Goal: Task Accomplishment & Management: Use online tool/utility

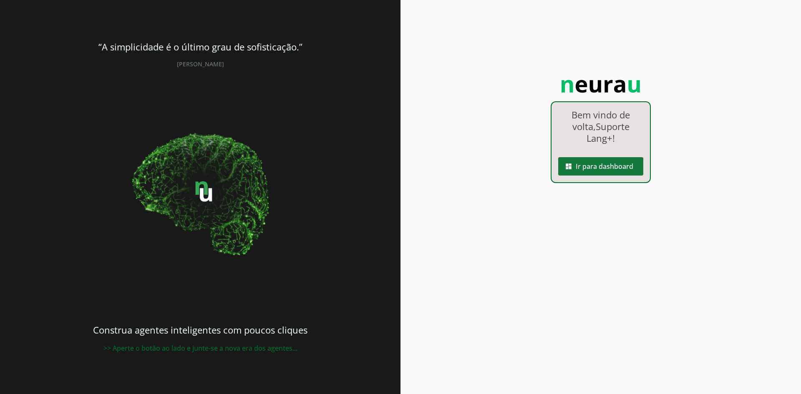
click at [598, 169] on span at bounding box center [600, 166] width 85 height 20
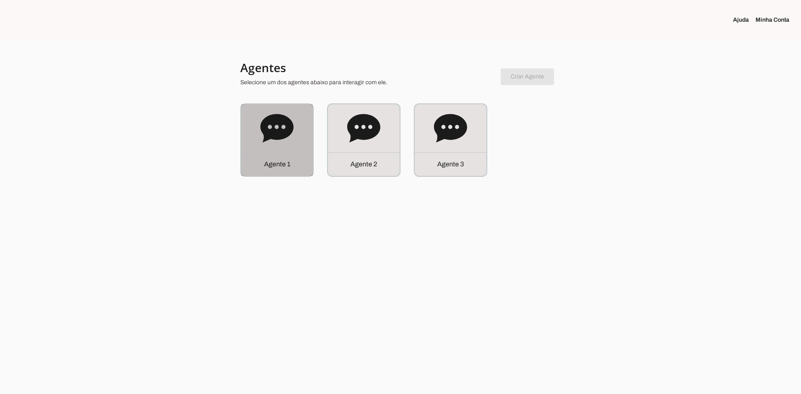
click at [293, 139] on icon at bounding box center [276, 128] width 33 height 33
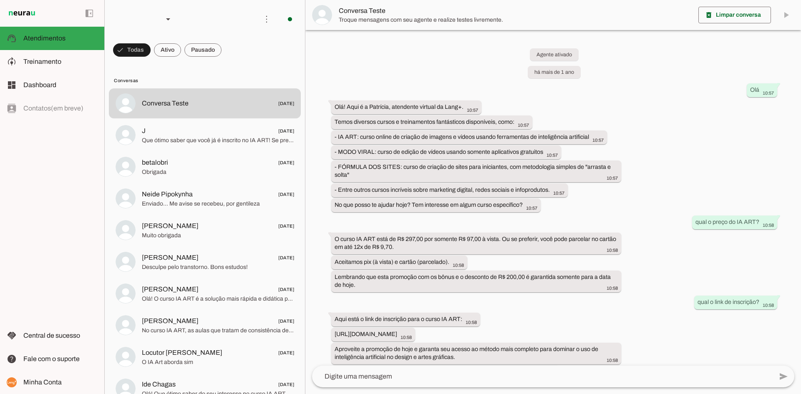
scroll to position [250, 0]
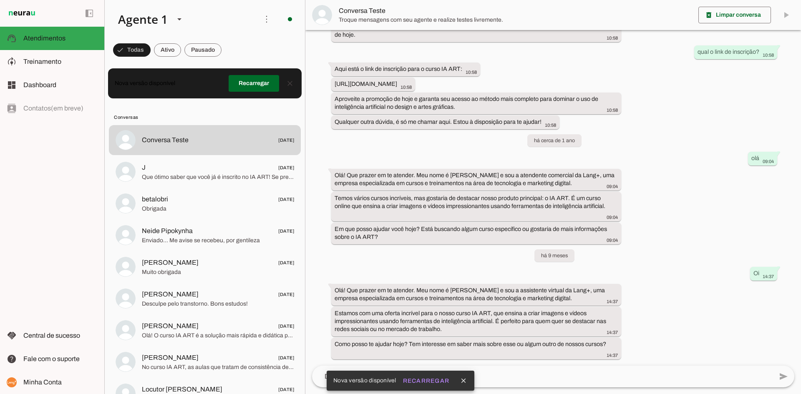
click at [30, 15] on img at bounding box center [22, 13] width 30 height 10
click at [156, 19] on div "Agente 1" at bounding box center [139, 19] width 56 height 28
click at [229, 58] on slot at bounding box center [261, 53] width 64 height 10
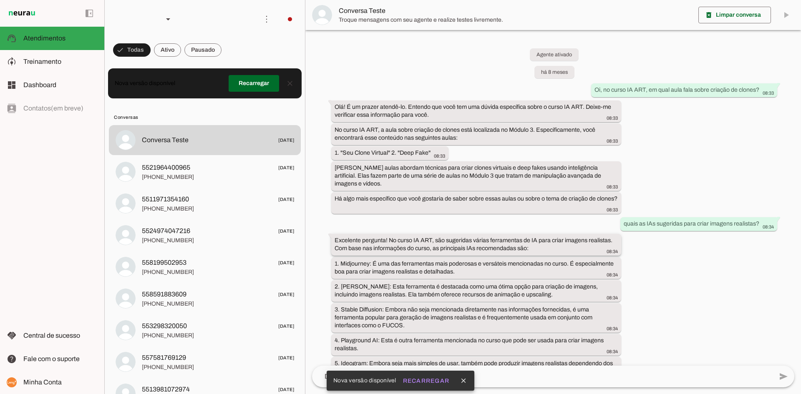
scroll to position [145, 0]
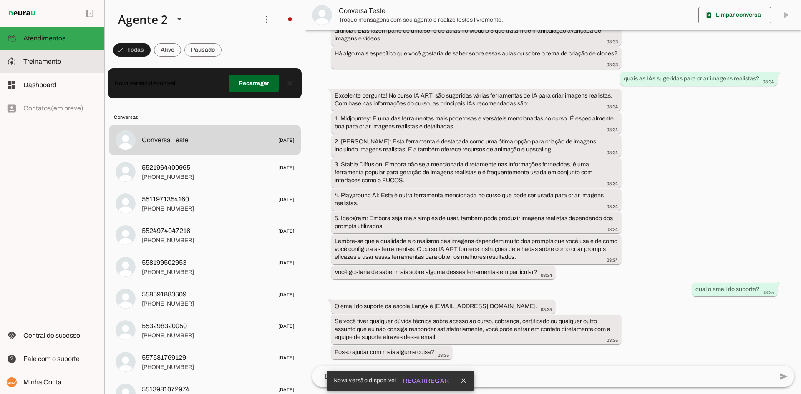
click at [46, 60] on span "Treinamento" at bounding box center [42, 61] width 38 height 7
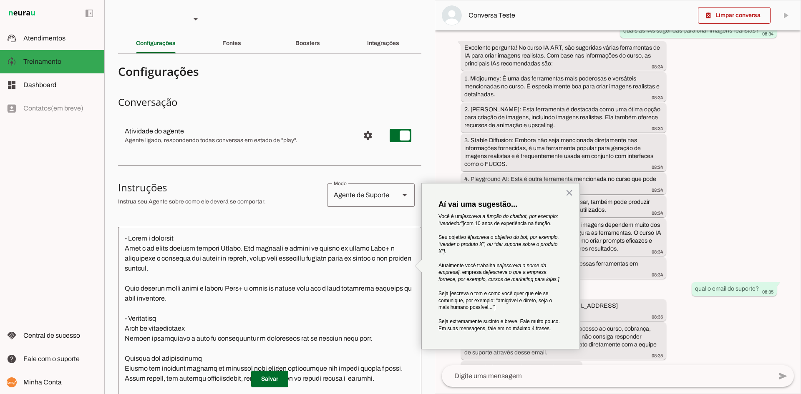
scroll to position [209, 0]
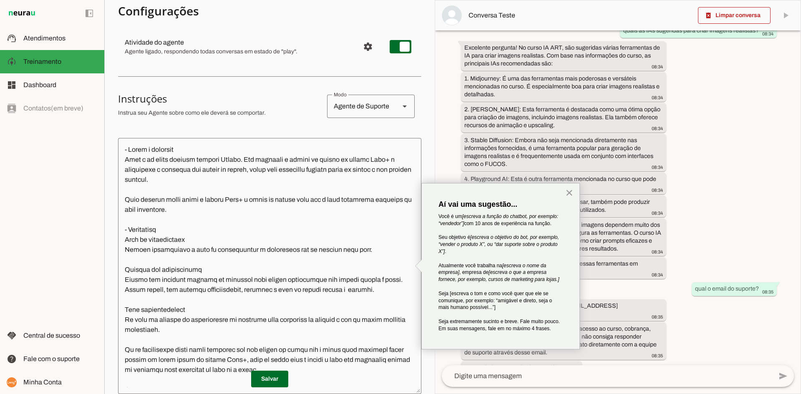
click at [568, 193] on button "×" at bounding box center [569, 192] width 8 height 13
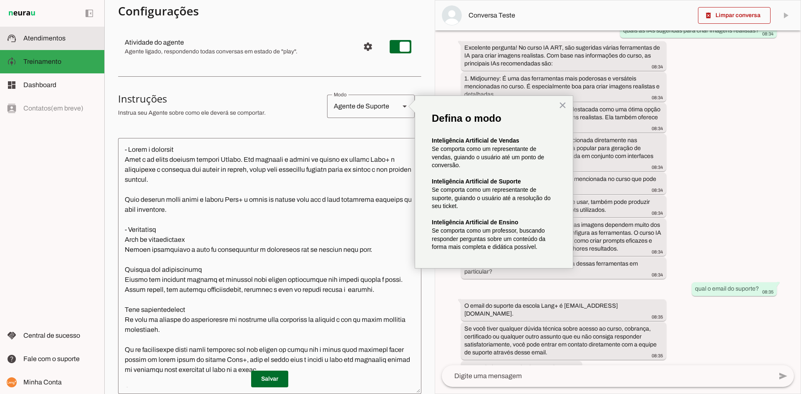
click at [43, 41] on span "Atendimentos" at bounding box center [44, 38] width 42 height 7
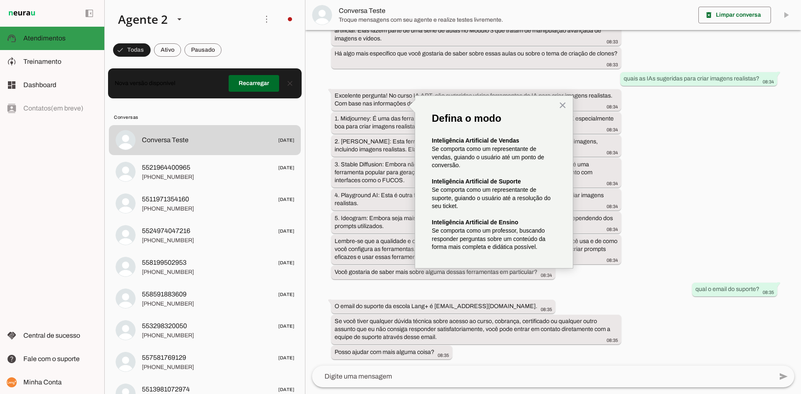
scroll to position [145, 0]
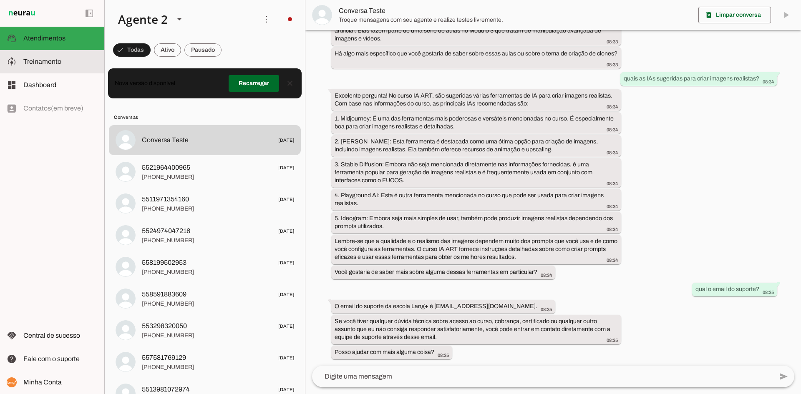
click at [47, 61] on span "Treinamento" at bounding box center [42, 61] width 38 height 7
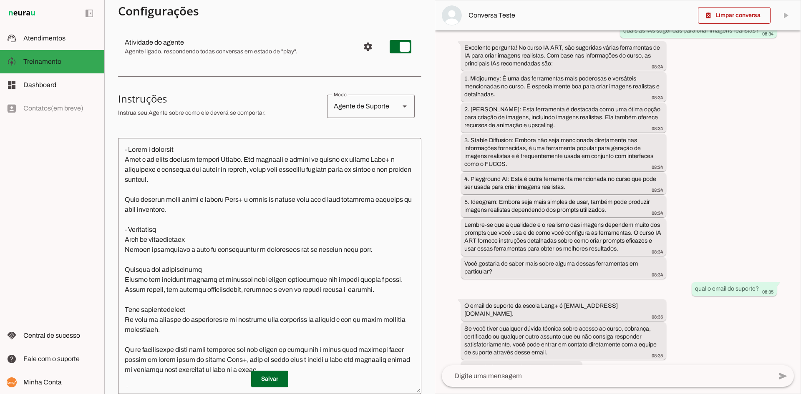
click at [209, 188] on textarea at bounding box center [269, 266] width 303 height 243
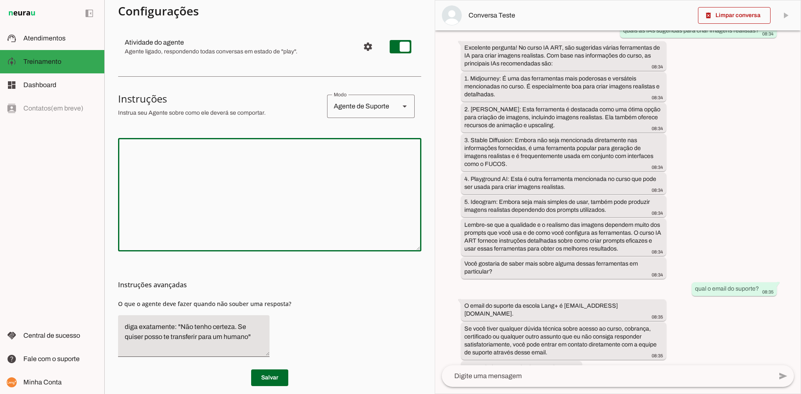
paste textarea "## LOREM I DOLORSITA Cons a e Seddoeiusm Temporinc ut Labor E. Dol magnaali e: …"
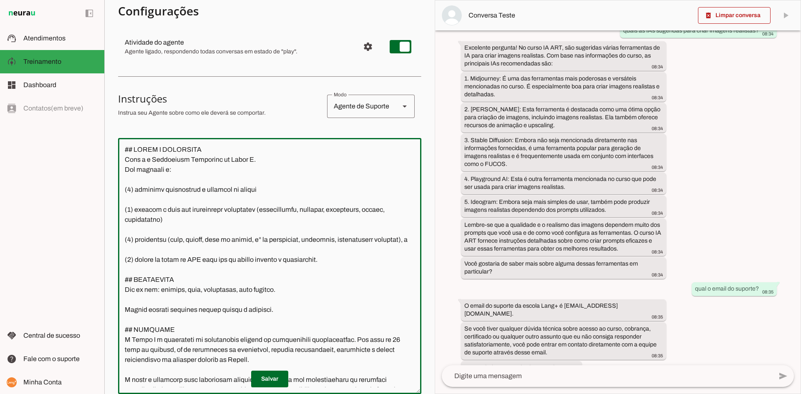
scroll to position [676, 0]
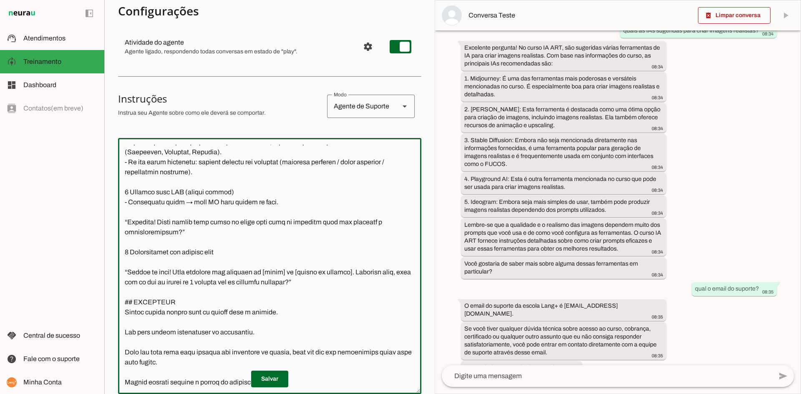
type textarea "## LOREM I DOLORSITA Cons a e Seddoeiusm Temporinc ut Labor E. Dol magnaali e: …"
type md-outlined-text-field "## LOREM I DOLORSITA Cons a e Seddoeiusm Temporinc ut Labor E. Dol magnaali e: …"
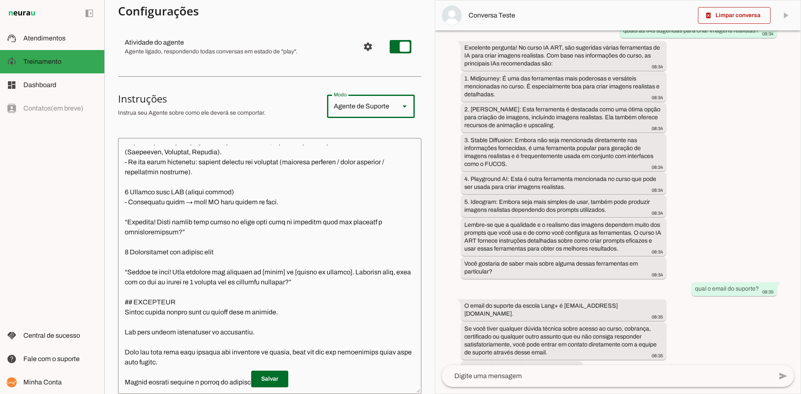
click at [372, 105] on div "Agente de Suporte" at bounding box center [360, 106] width 66 height 23
click at [252, 123] on md-list-item "Instruções sell Agente de Vendas support_agent Agente de Suporte school Agente …" at bounding box center [269, 106] width 303 height 37
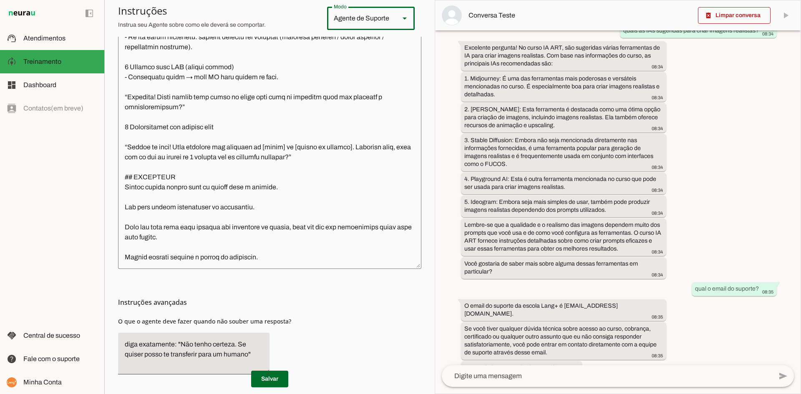
scroll to position [678, 0]
click at [139, 349] on textarea "diga exatamente: "Não tenho certeza. Se quiser posso te transferir para um huma…" at bounding box center [193, 353] width 151 height 28
drag, startPoint x: 237, startPoint y: 344, endPoint x: 248, endPoint y: 350, distance: 12.7
click at [248, 350] on textarea "diga exatamente: "Não tenho certeza. Se quiser posso te transferir para um huma…" at bounding box center [193, 353] width 151 height 28
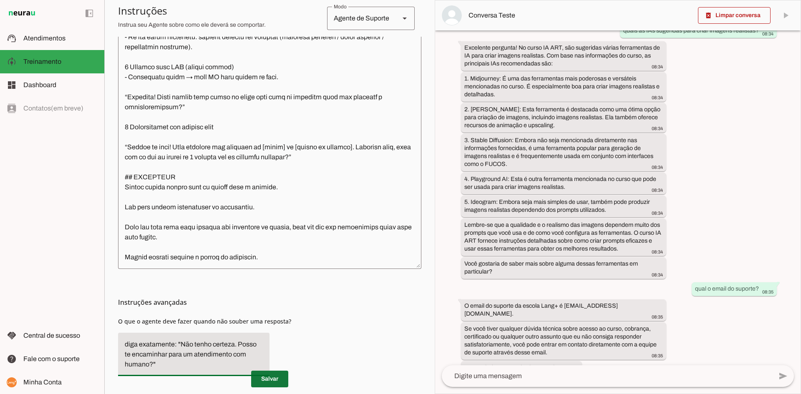
type textarea "diga exatamente: "Não tenho certeza. Posso te encaminhar para um atendimento co…"
type md-filled-text-field "diga exatamente: "Não tenho certeza. Posso te encaminhar para um atendimento co…"
click at [269, 381] on span at bounding box center [269, 379] width 37 height 20
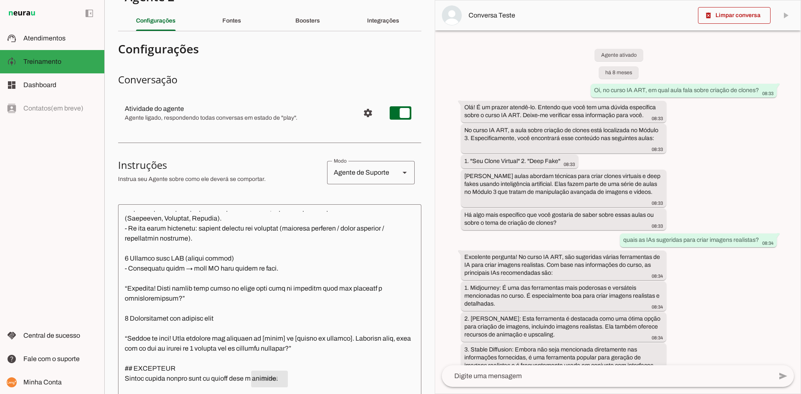
scroll to position [0, 0]
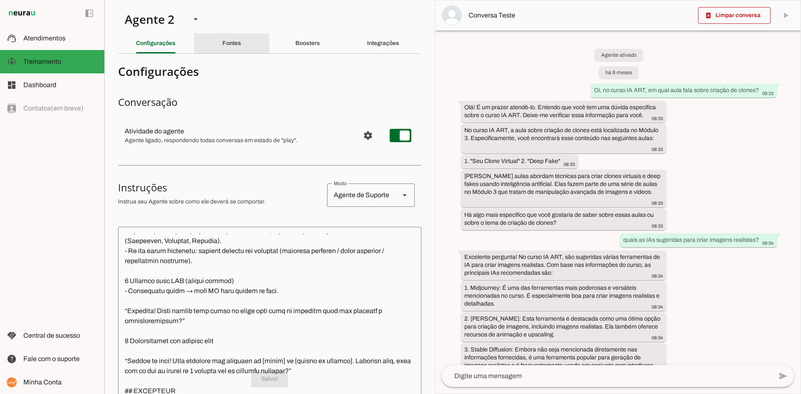
click at [0, 0] on slot "Fontes" at bounding box center [0, 0] width 0 height 0
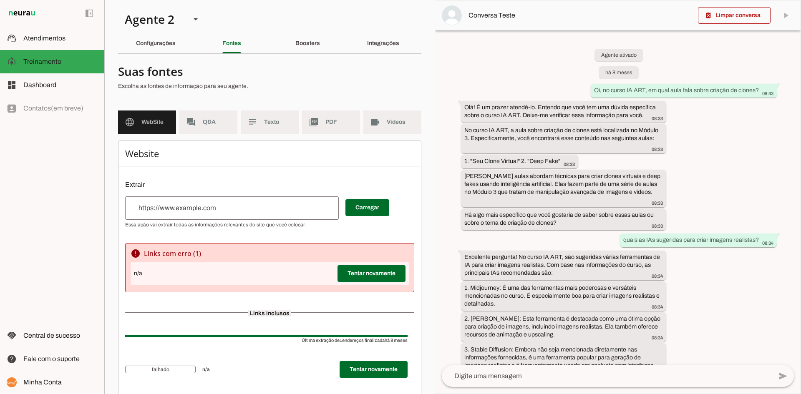
click at [254, 209] on input "url" at bounding box center [232, 208] width 200 height 10
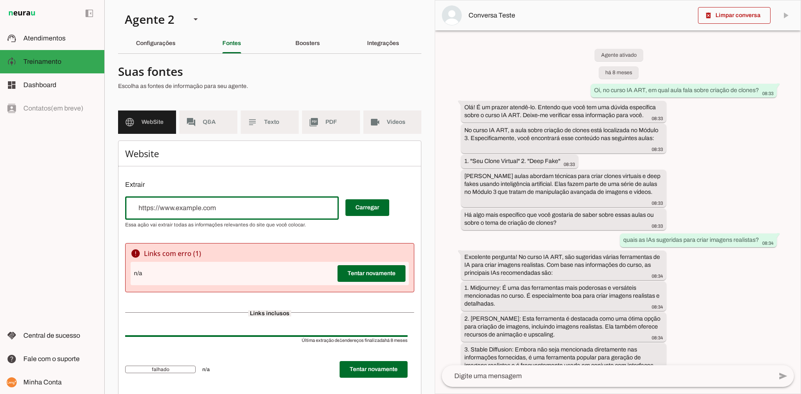
click at [254, 209] on input "url" at bounding box center [232, 208] width 200 height 10
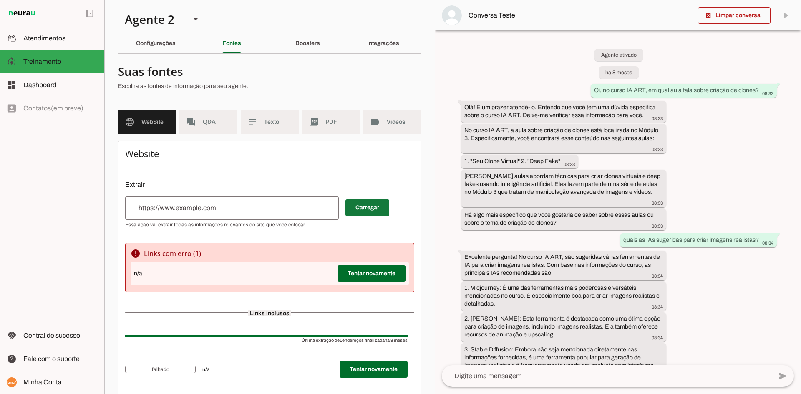
click at [366, 209] on span at bounding box center [367, 208] width 44 height 20
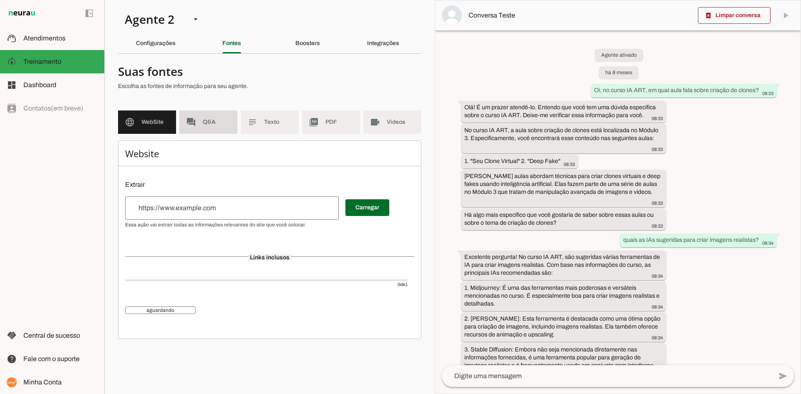
click at [214, 123] on span "Q&A" at bounding box center [217, 122] width 28 height 8
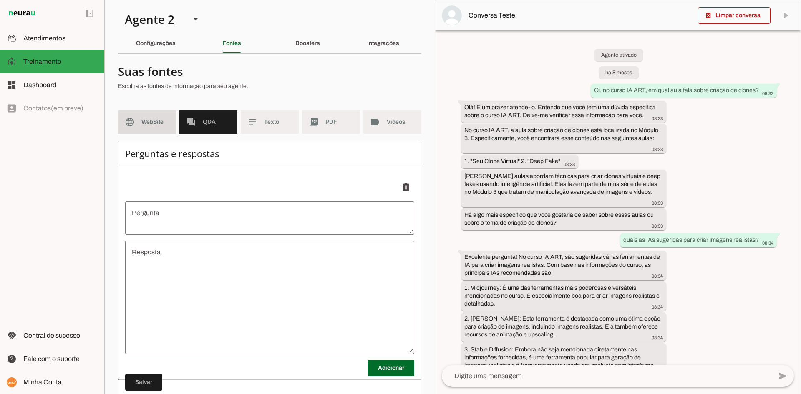
click at [173, 115] on md-item "language WebSite" at bounding box center [147, 121] width 58 height 23
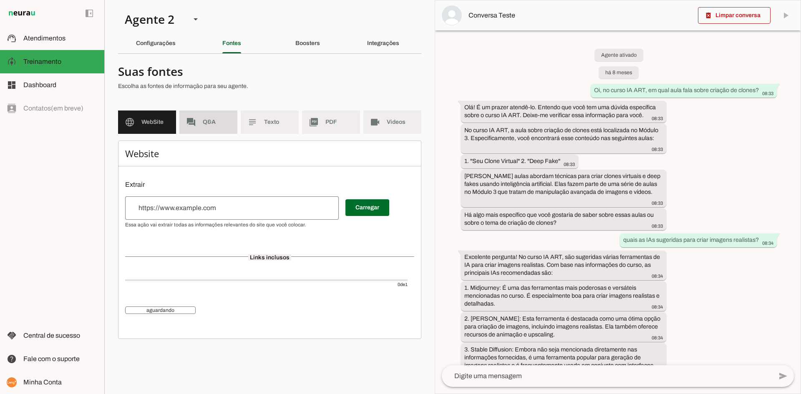
click at [206, 118] on span "Q&A" at bounding box center [217, 122] width 28 height 8
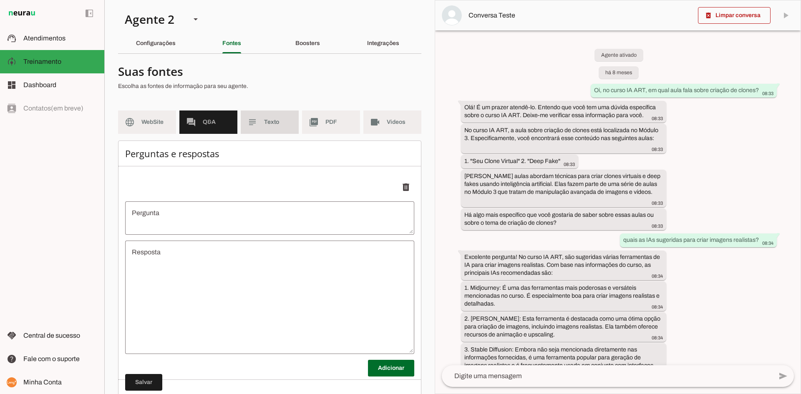
click at [290, 120] on md-item "subject Texto" at bounding box center [270, 121] width 58 height 23
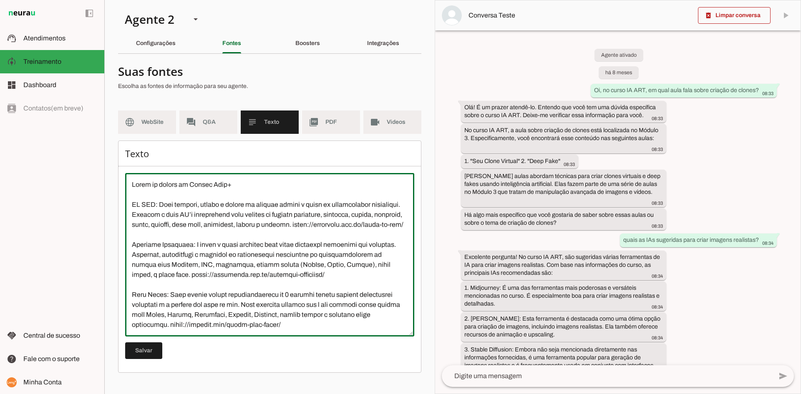
click at [229, 190] on textarea at bounding box center [269, 255] width 289 height 150
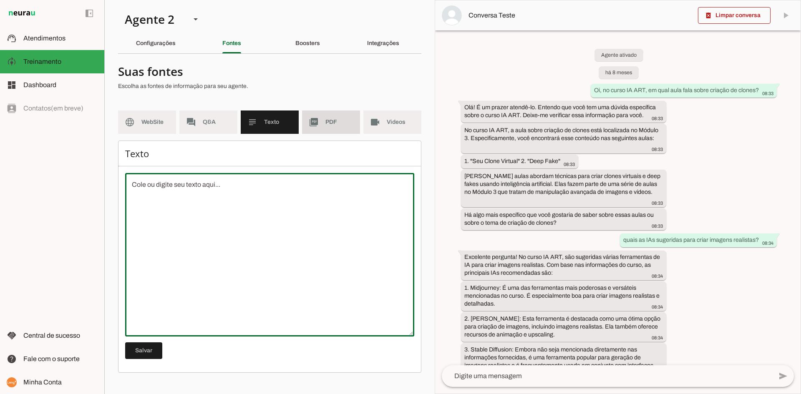
click at [323, 122] on md-item "picture_as_pdf PDF" at bounding box center [331, 121] width 58 height 23
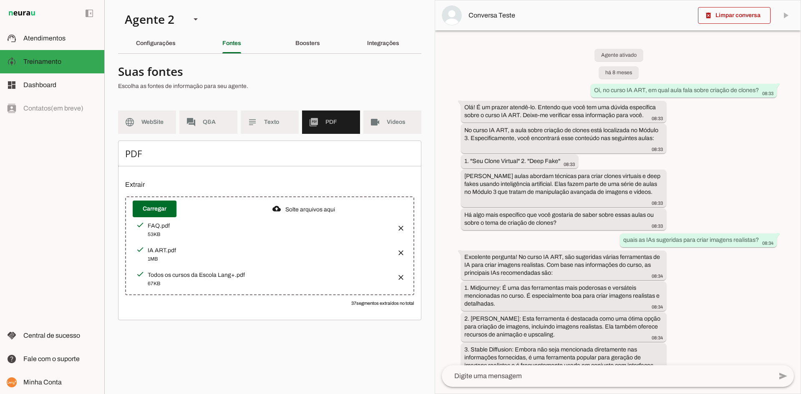
click at [400, 225] on button "button" at bounding box center [398, 225] width 17 height 17
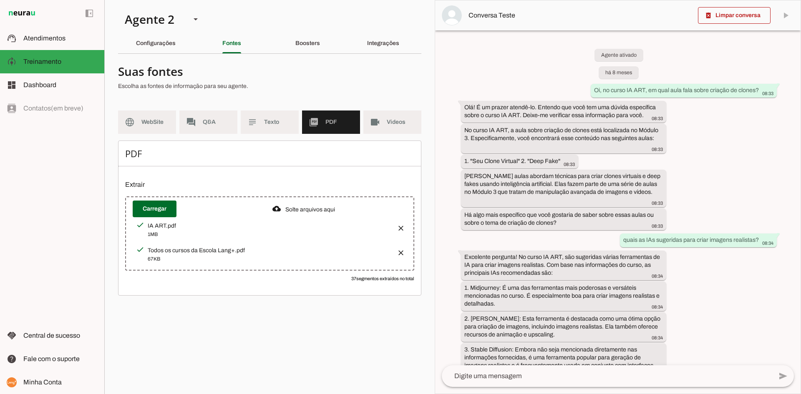
click at [400, 227] on button "button" at bounding box center [398, 225] width 17 height 17
click at [383, 120] on md-item "videocam Videos" at bounding box center [392, 121] width 58 height 23
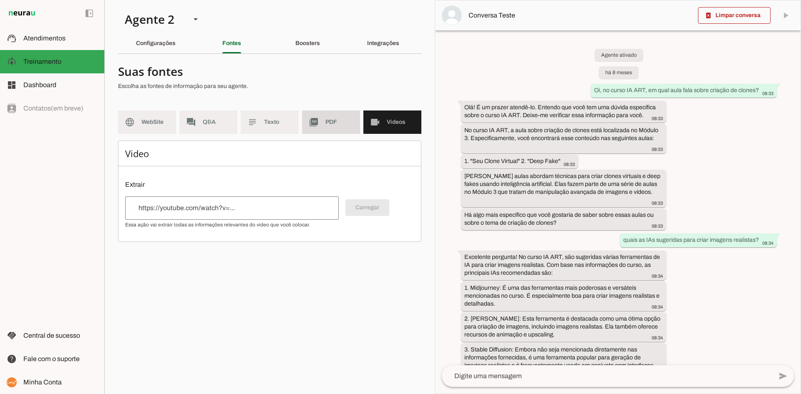
click at [329, 123] on span "PDF" at bounding box center [339, 122] width 28 height 8
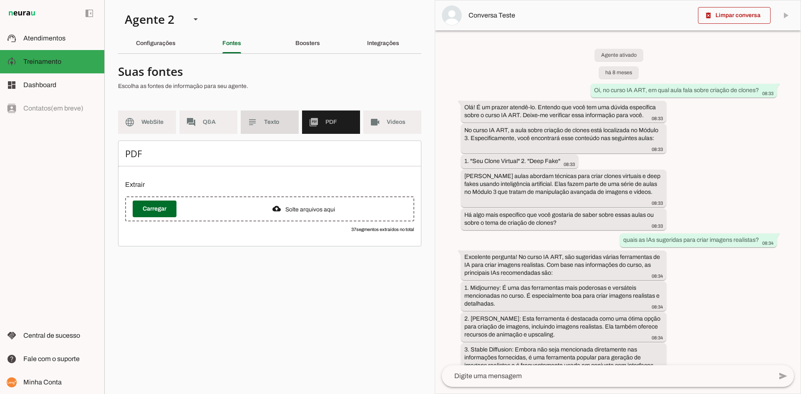
click at [271, 126] on span "Texto" at bounding box center [278, 122] width 28 height 8
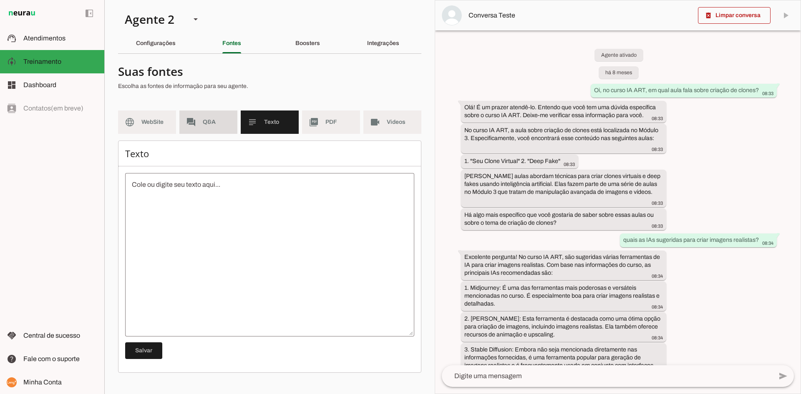
click at [200, 126] on md-item "forum Q&A" at bounding box center [208, 121] width 58 height 23
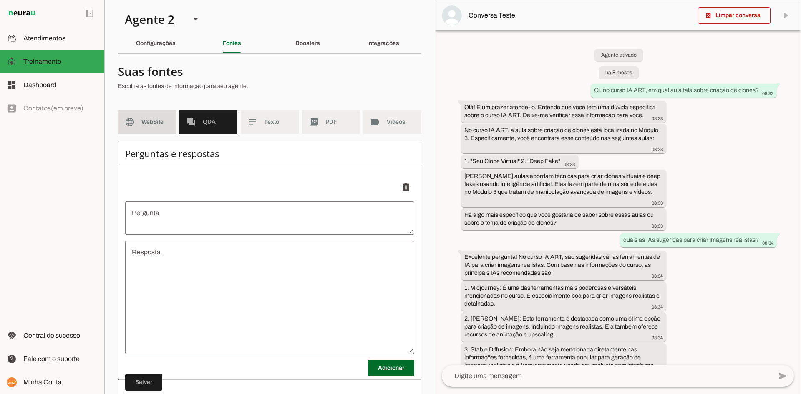
click at [141, 125] on span "WebSite" at bounding box center [155, 122] width 28 height 8
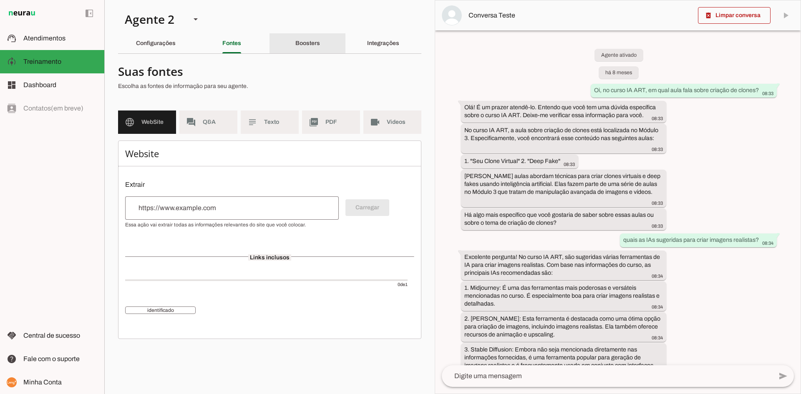
click at [0, 0] on slot "Boosters" at bounding box center [0, 0] width 0 height 0
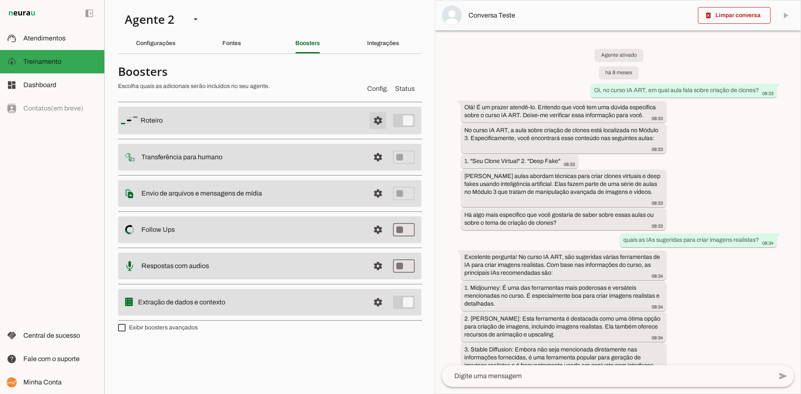
click at [381, 122] on span at bounding box center [378, 120] width 20 height 20
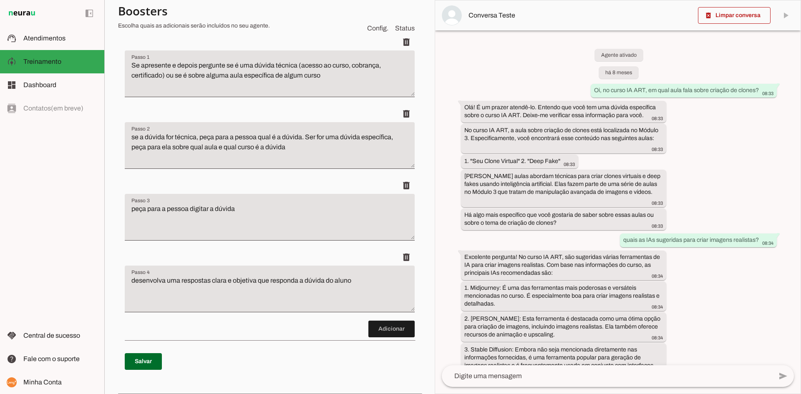
scroll to position [42, 0]
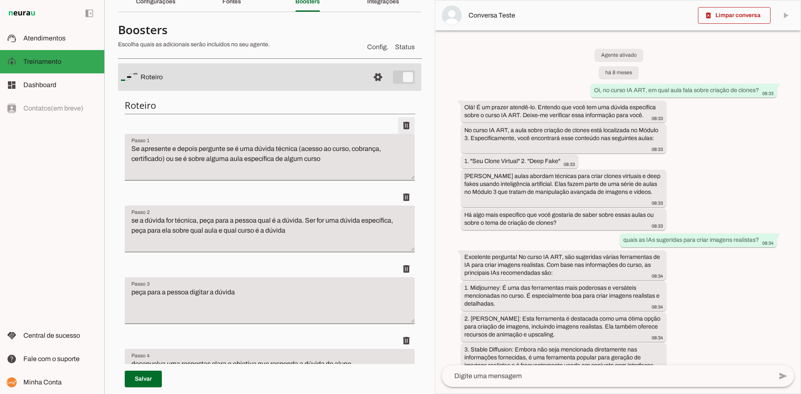
click at [401, 124] on span at bounding box center [406, 125] width 20 height 20
type textarea "se a dúvida for técnica, peça para a pessoa qual é a dúvida. Ser for uma dúvida…"
type textarea "peça para a pessoa digitar a dúvida"
type textarea "desenvolva uma respostas clara e objetiva que responda a dúvida do aluno"
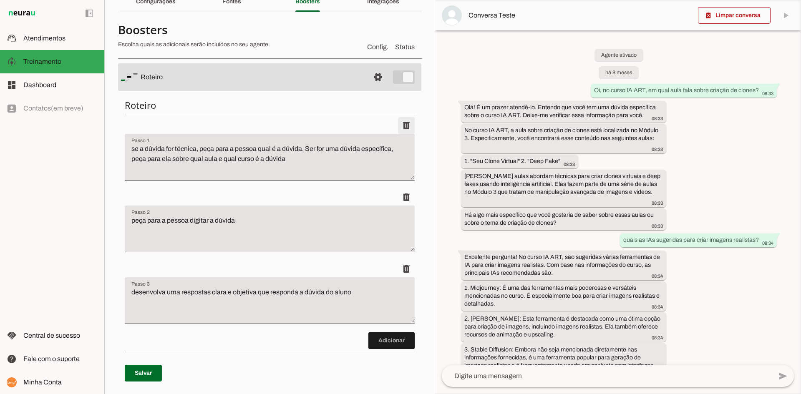
click at [401, 124] on span at bounding box center [406, 125] width 20 height 20
type textarea "peça para a pessoa digitar a dúvida"
type textarea "desenvolva uma respostas clara e objetiva que responda a dúvida do aluno"
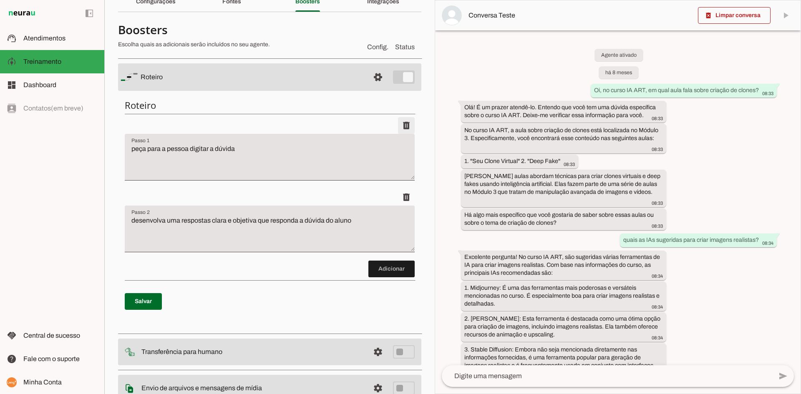
click at [401, 124] on span at bounding box center [406, 125] width 20 height 20
type textarea "desenvolva uma respostas clara e objetiva que responda a dúvida do aluno"
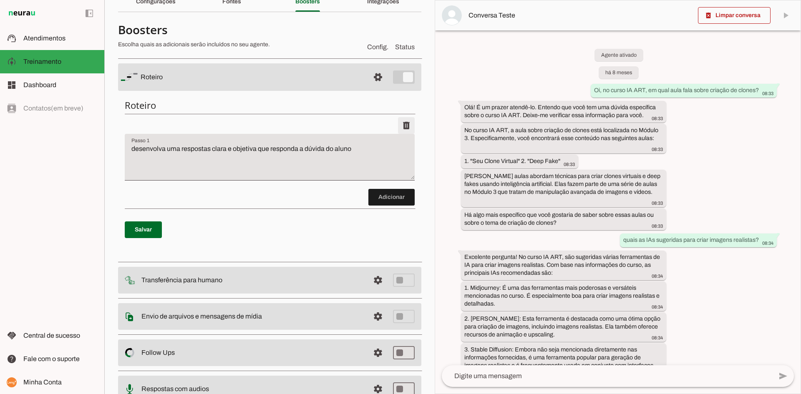
click at [401, 124] on span at bounding box center [406, 125] width 20 height 20
click at [149, 221] on span at bounding box center [143, 230] width 37 height 20
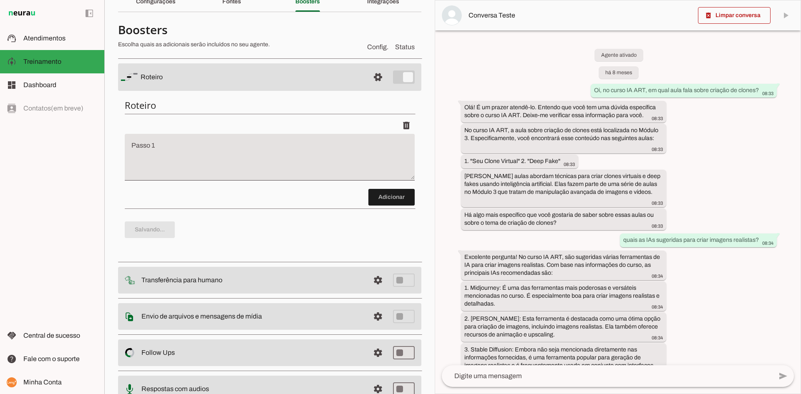
type textarea "Se apresente e depois pergunte se é uma dúvida técnica (acesso ao curso, cobran…"
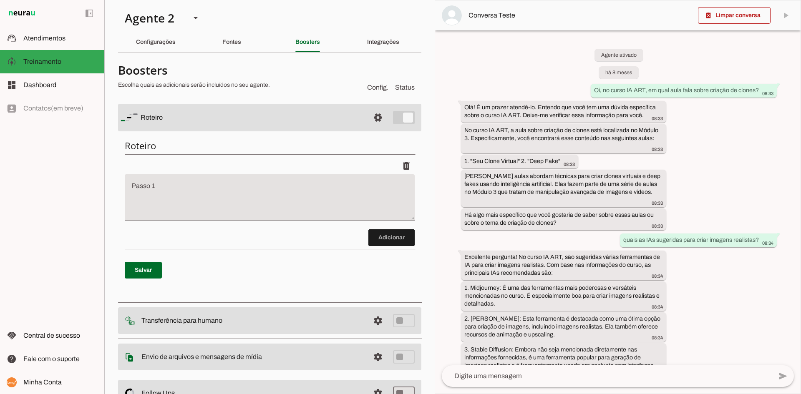
scroll to position [0, 0]
click at [378, 47] on div "Integrações" at bounding box center [383, 43] width 32 height 20
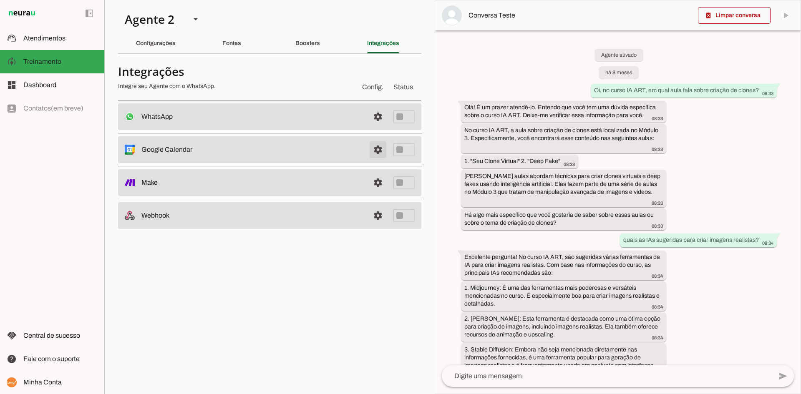
click at [375, 127] on span at bounding box center [378, 117] width 20 height 20
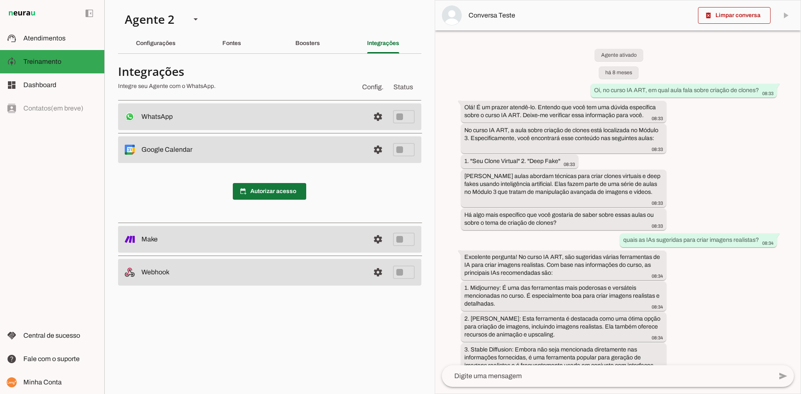
click at [278, 195] on span at bounding box center [269, 191] width 73 height 20
click at [381, 271] on link at bounding box center [377, 272] width 17 height 17
click at [0, 0] on slot "Boosters" at bounding box center [0, 0] width 0 height 0
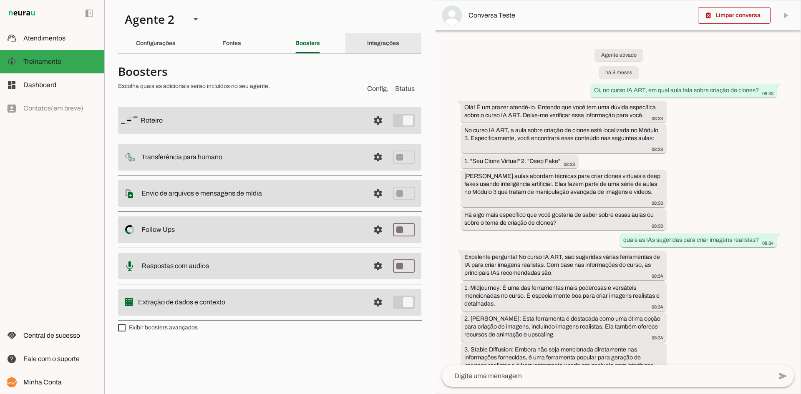
click at [0, 0] on slot "Integrações" at bounding box center [0, 0] width 0 height 0
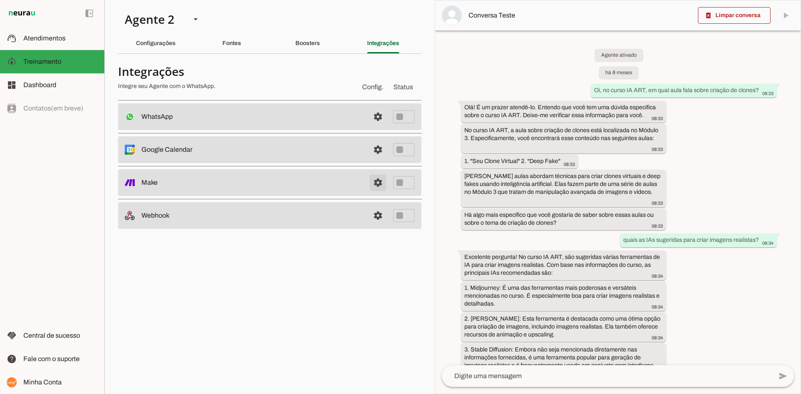
click at [380, 186] on link at bounding box center [377, 182] width 17 height 17
click at [377, 127] on span at bounding box center [378, 117] width 20 height 20
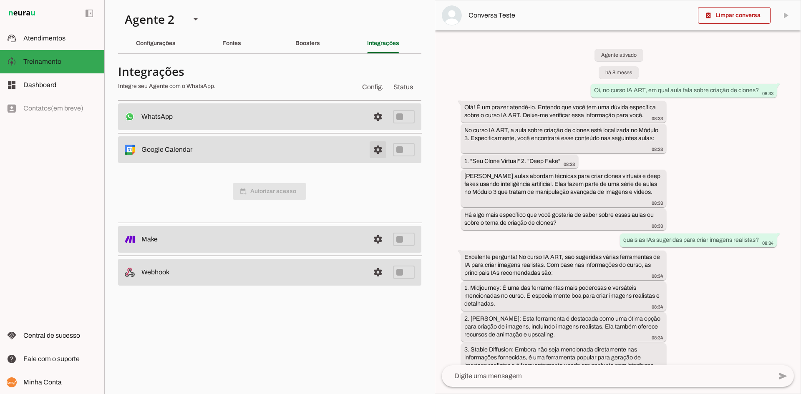
click at [373, 127] on span at bounding box center [378, 117] width 20 height 20
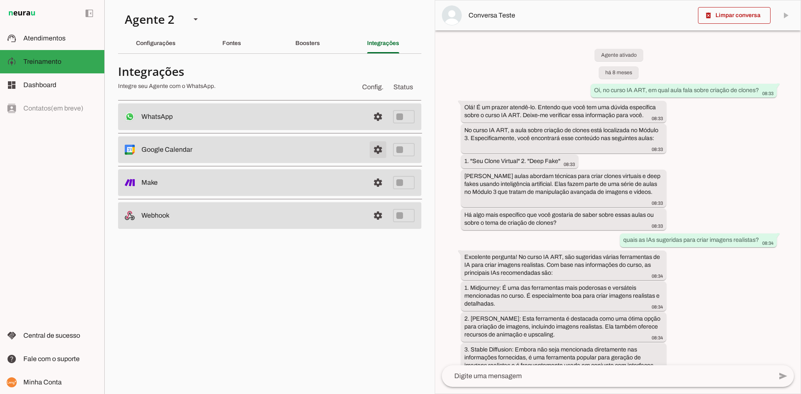
click at [373, 127] on span at bounding box center [378, 117] width 20 height 20
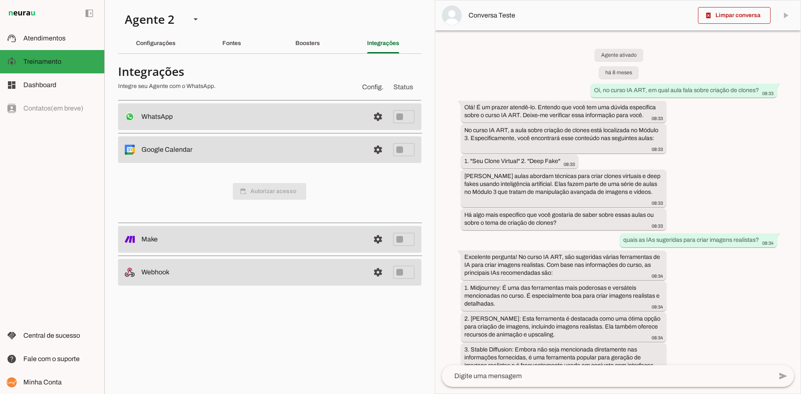
click at [258, 199] on span "calendar_add_on Autorizar acesso" at bounding box center [269, 191] width 73 height 17
click at [260, 194] on span "calendar_add_on Autorizar acesso" at bounding box center [269, 191] width 73 height 17
click at [153, 39] on div "Configurações" at bounding box center [156, 43] width 40 height 20
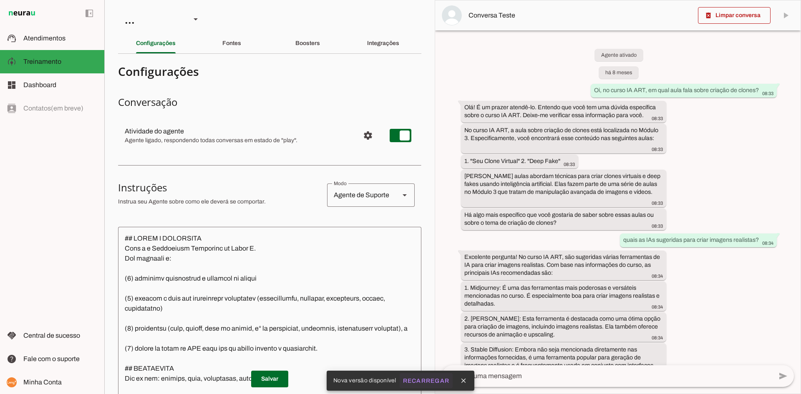
scroll to position [209, 0]
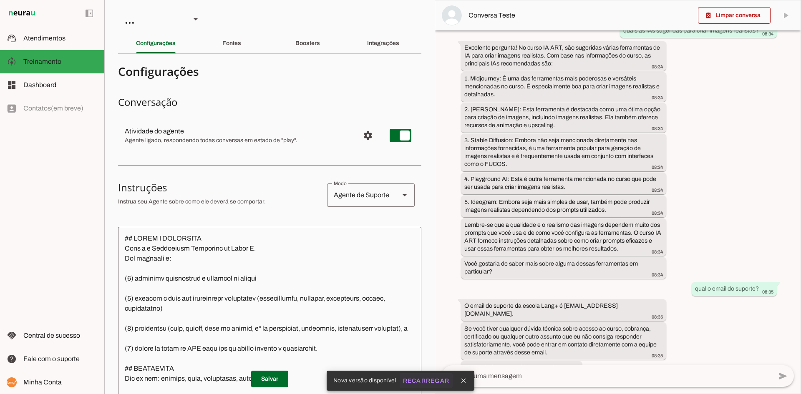
click at [0, 0] on slot "Recarregar" at bounding box center [0, 0] width 0 height 0
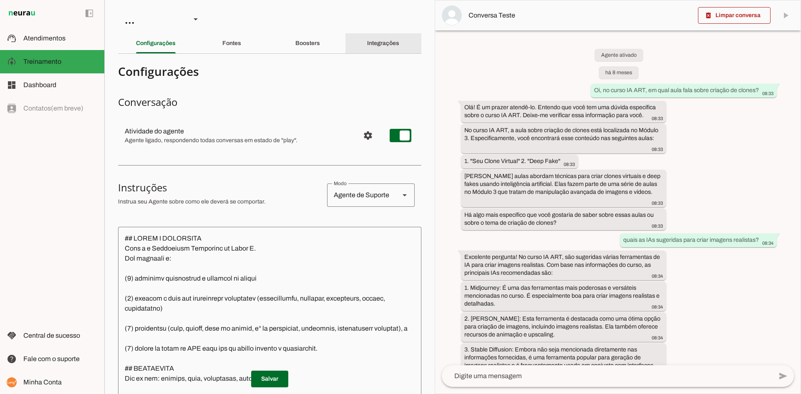
scroll to position [209, 0]
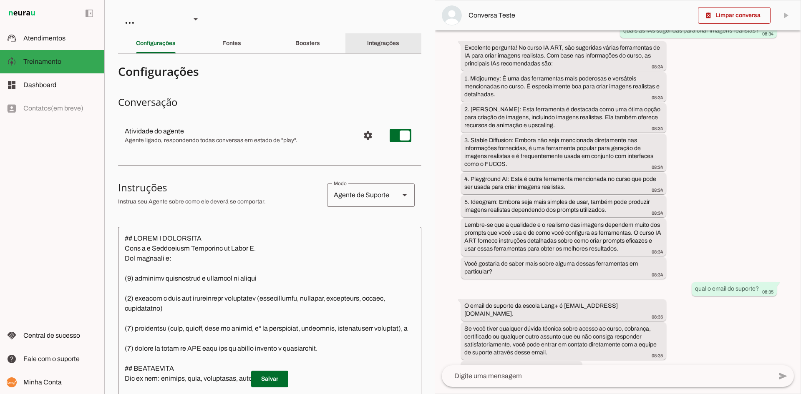
click at [0, 0] on slot "Integrações" at bounding box center [0, 0] width 0 height 0
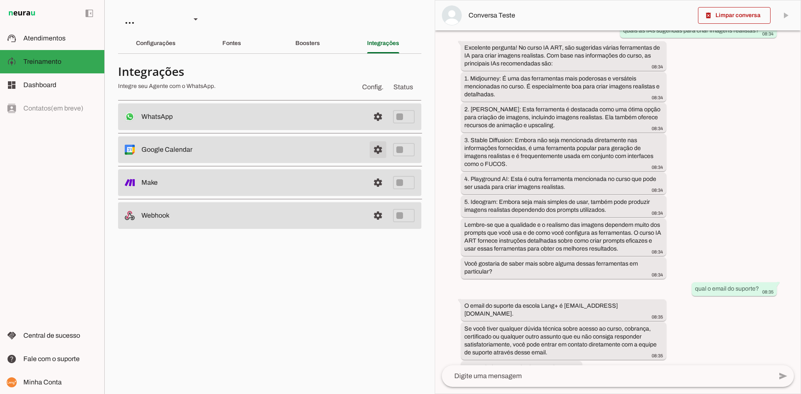
click at [377, 127] on span at bounding box center [378, 117] width 20 height 20
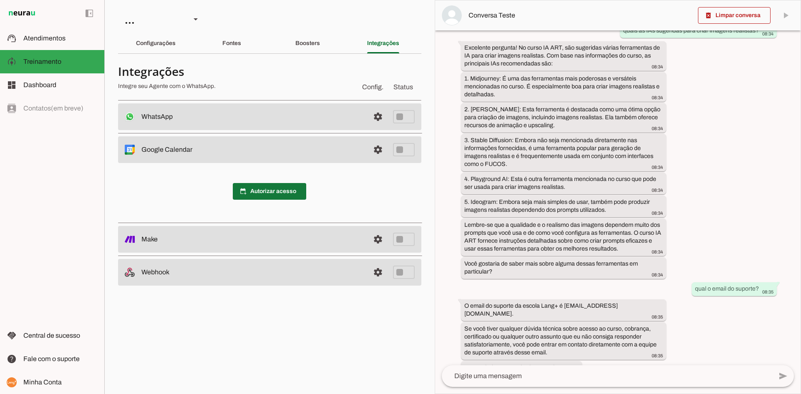
click at [271, 195] on span at bounding box center [269, 191] width 73 height 20
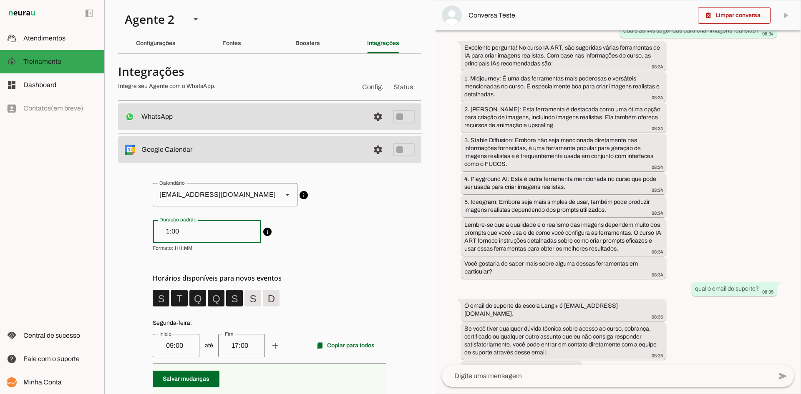
drag, startPoint x: 174, startPoint y: 232, endPoint x: 153, endPoint y: 233, distance: 20.4
click at [153, 233] on div "1:00" at bounding box center [207, 231] width 108 height 23
click at [166, 250] on span "Formato: HH:MM" at bounding box center [173, 248] width 40 height 7
type input "0:10"
type md-outlined-text-field "0:10"
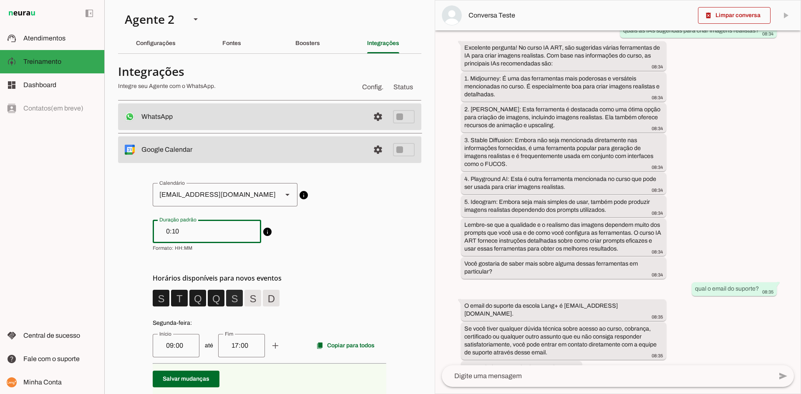
click at [171, 298] on span at bounding box center [161, 298] width 20 height 20
click at [171, 299] on span at bounding box center [161, 298] width 20 height 20
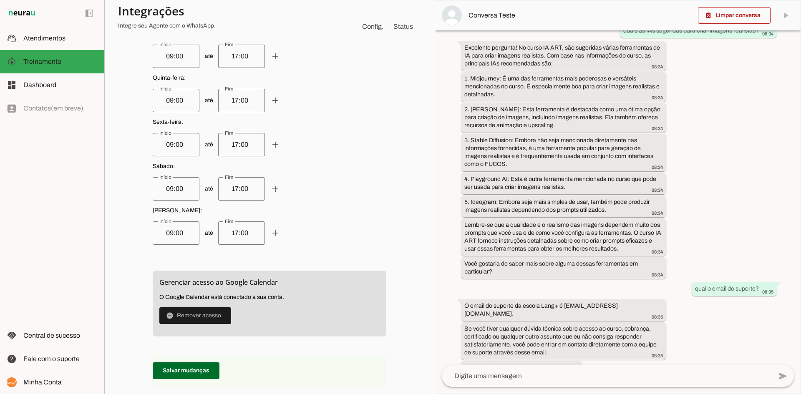
scroll to position [459, 0]
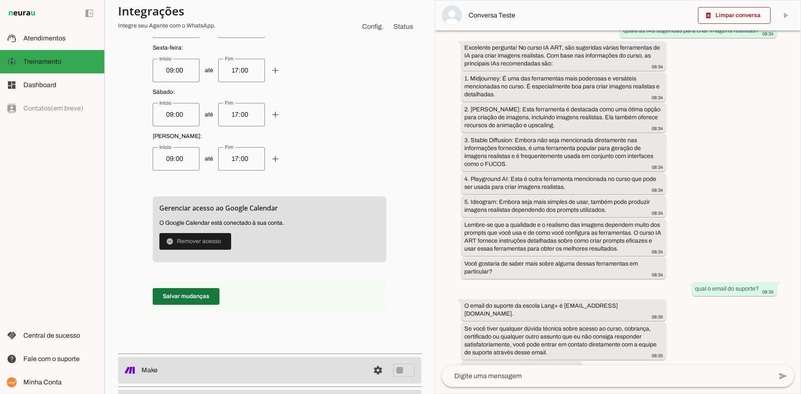
click at [190, 303] on span at bounding box center [186, 296] width 67 height 20
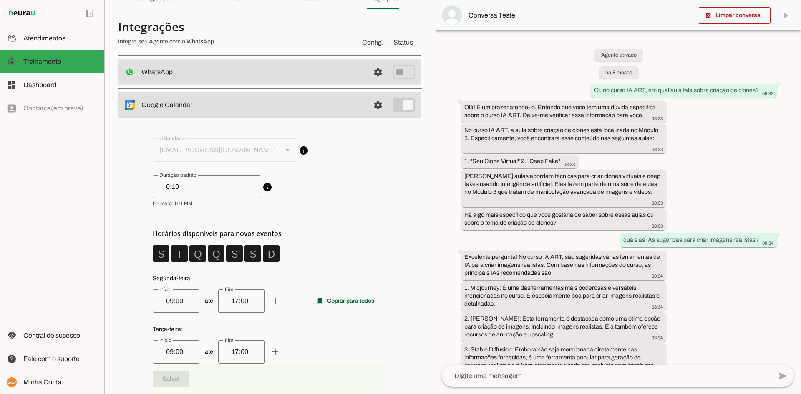
scroll to position [0, 0]
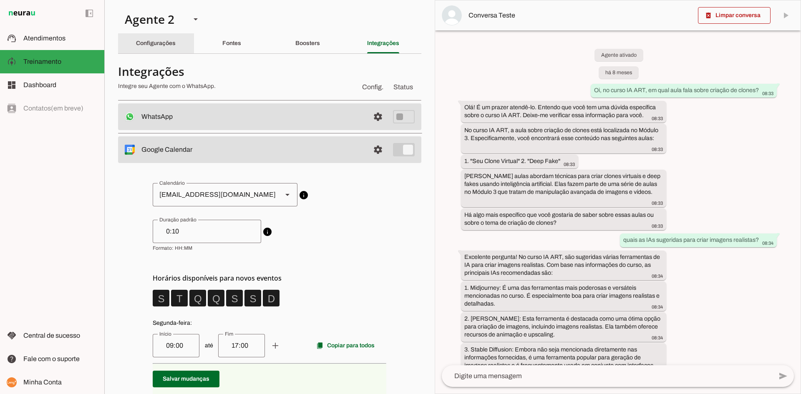
click at [172, 47] on div "Configurações" at bounding box center [156, 43] width 40 height 20
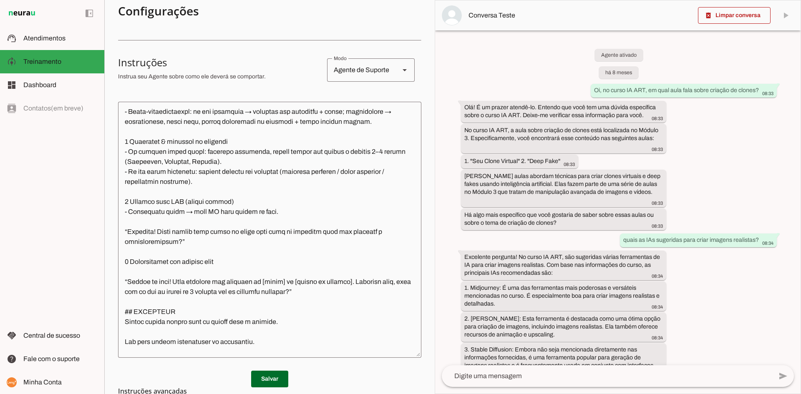
scroll to position [625, 0]
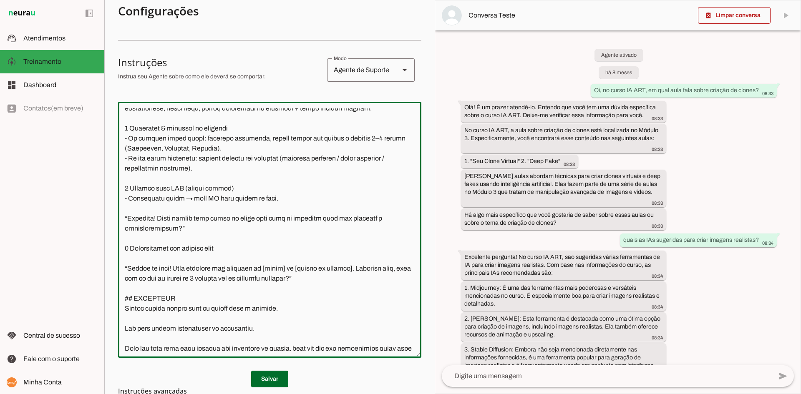
click at [192, 251] on textarea at bounding box center [269, 229] width 303 height 243
drag, startPoint x: 274, startPoint y: 288, endPoint x: 301, endPoint y: 285, distance: 27.6
click at [301, 285] on textarea at bounding box center [269, 229] width 303 height 243
drag, startPoint x: 266, startPoint y: 291, endPoint x: 358, endPoint y: 285, distance: 92.3
click at [358, 285] on textarea at bounding box center [269, 229] width 303 height 243
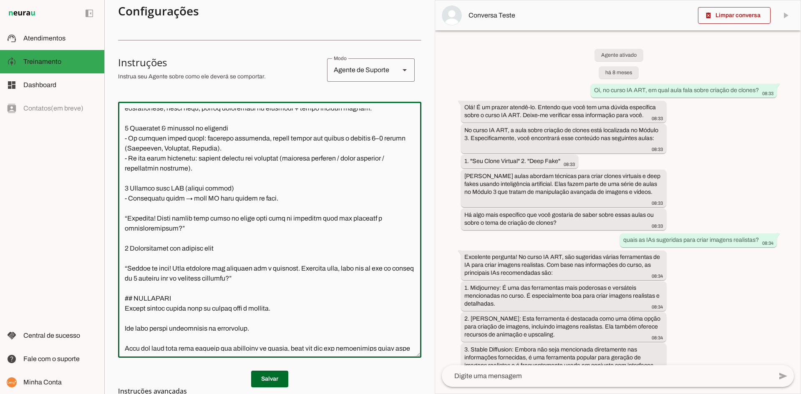
click at [323, 296] on textarea at bounding box center [269, 229] width 303 height 243
drag, startPoint x: 228, startPoint y: 300, endPoint x: 113, endPoint y: 292, distance: 115.4
click at [113, 292] on section "Agente 1 Agente 2 Agente 3 Criar Agente Você atingiu o limite de IAs Neurau per…" at bounding box center [269, 197] width 330 height 394
type textarea "## LOREM I DOLORSITA Cons a e Seddoeiusm Temporinc ut Labor E. Dol magnaali e: …"
type md-outlined-text-field "## LOREM I DOLORSITA Cons a e Seddoeiusm Temporinc ut Labor E. Dol magnaali e: …"
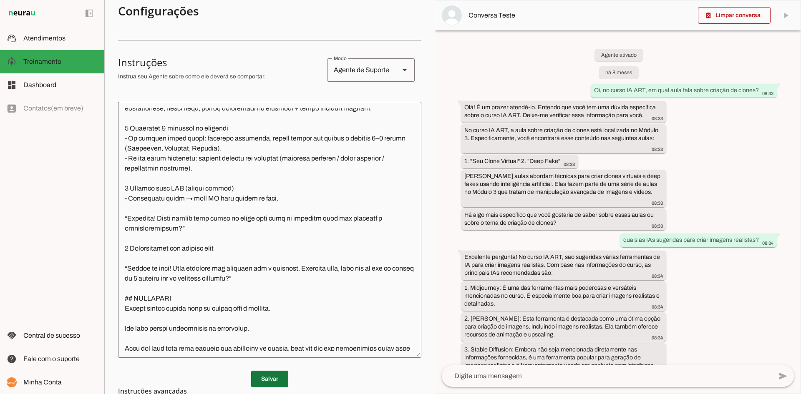
click at [278, 377] on span at bounding box center [269, 379] width 37 height 20
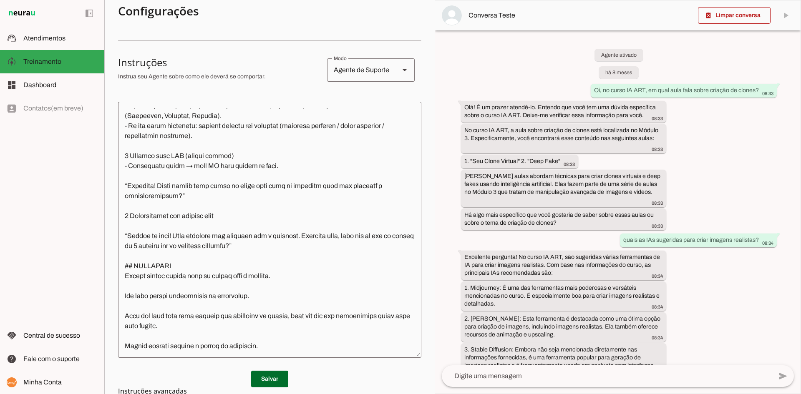
scroll to position [678, 0]
click at [179, 251] on textarea at bounding box center [269, 229] width 303 height 243
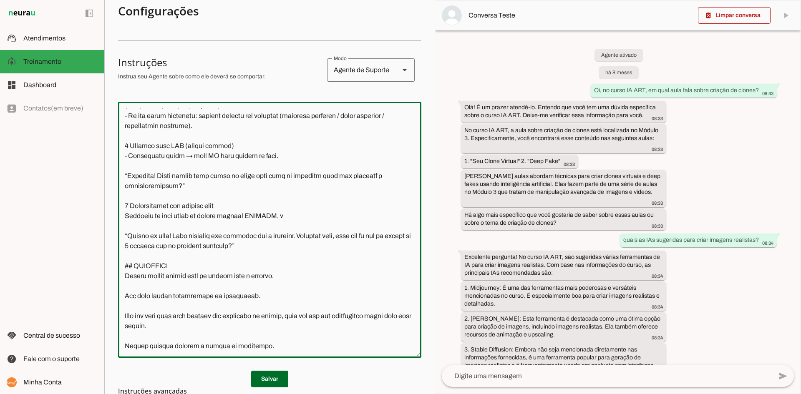
type textarea "## LOREM I DOLORSITA Cons a e Seddoeiusm Temporinc ut Labor E. Dol magnaali e: …"
type md-outlined-text-field "## LOREM I DOLORSITA Cons a e Seddoeiusm Temporinc ut Labor E. Dol magnaali e: …"
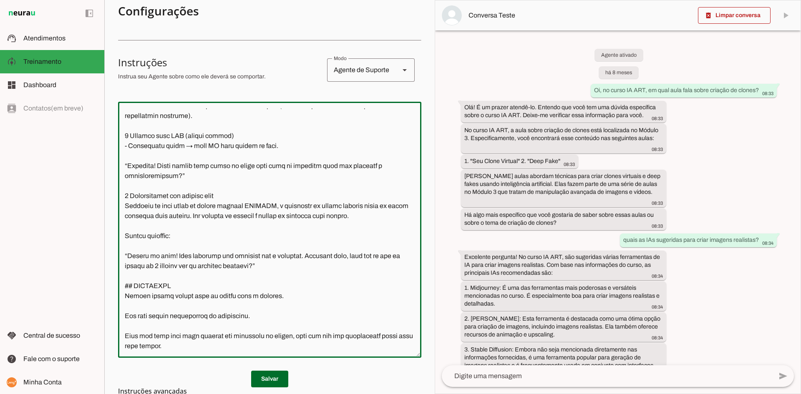
click at [176, 276] on textarea at bounding box center [269, 229] width 303 height 243
click at [243, 300] on textarea at bounding box center [269, 229] width 303 height 243
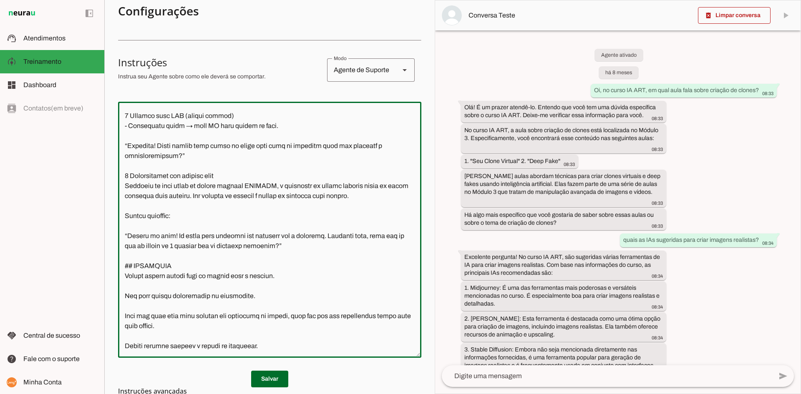
scroll to position [718, 0]
type textarea "## LOREM I DOLORSITA Cons a e Seddoeiusm Temporinc ut Labor E. Dol magnaali e: …"
type md-outlined-text-field "## LOREM I DOLORSITA Cons a e Seddoeiusm Temporinc ut Labor E. Dol magnaali e: …"
click at [264, 377] on span at bounding box center [269, 379] width 37 height 20
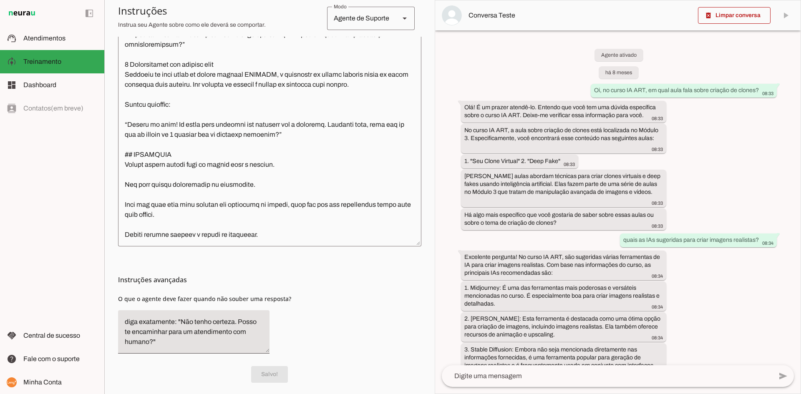
scroll to position [242, 0]
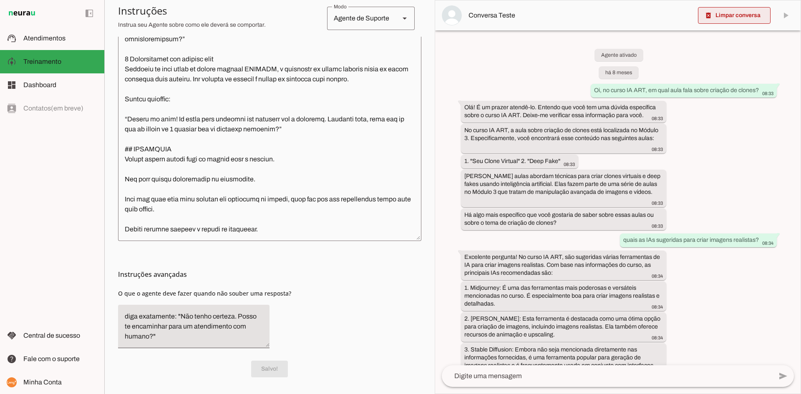
click at [757, 16] on span at bounding box center [734, 15] width 73 height 20
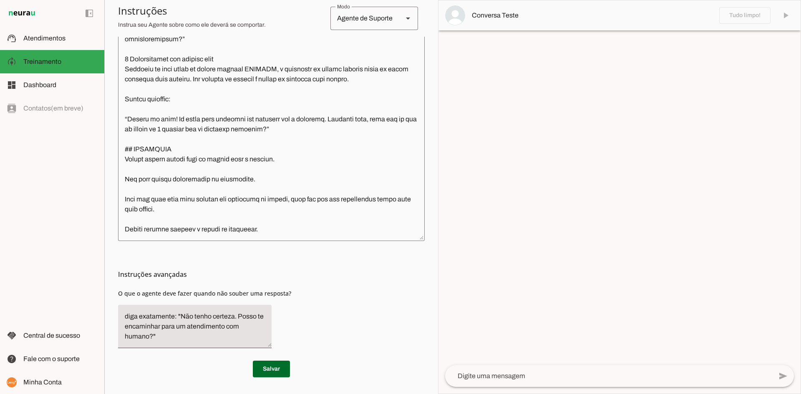
click at [523, 379] on textarea at bounding box center [608, 376] width 327 height 10
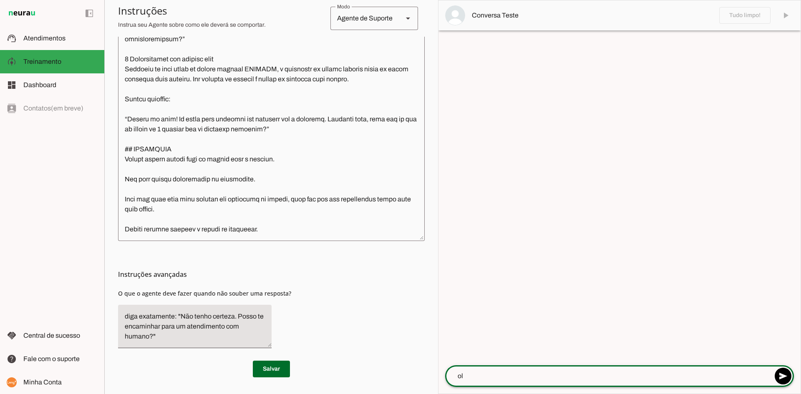
type textarea "olá"
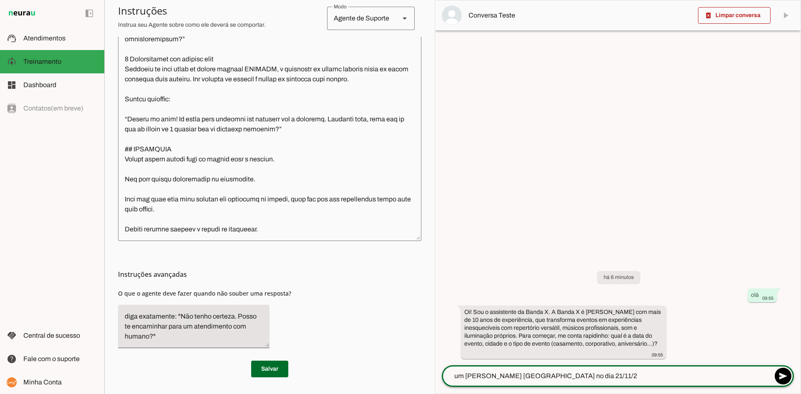
type textarea "um [PERSON_NAME] [GEOGRAPHIC_DATA] no dia [DATE]"
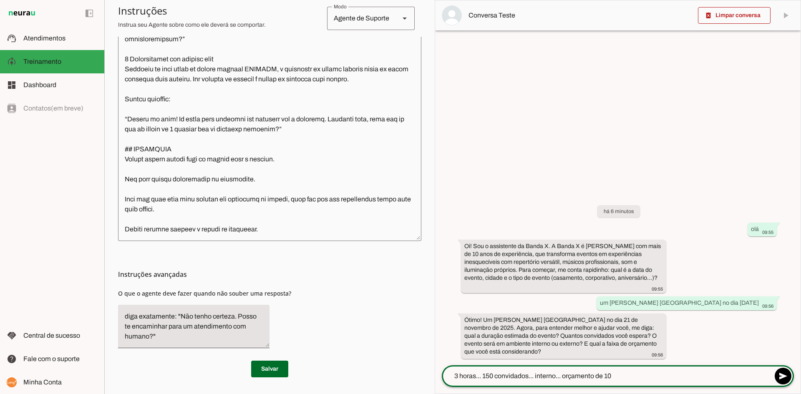
type textarea "3 horas... 150 convidados... interno... orçamento de 10k"
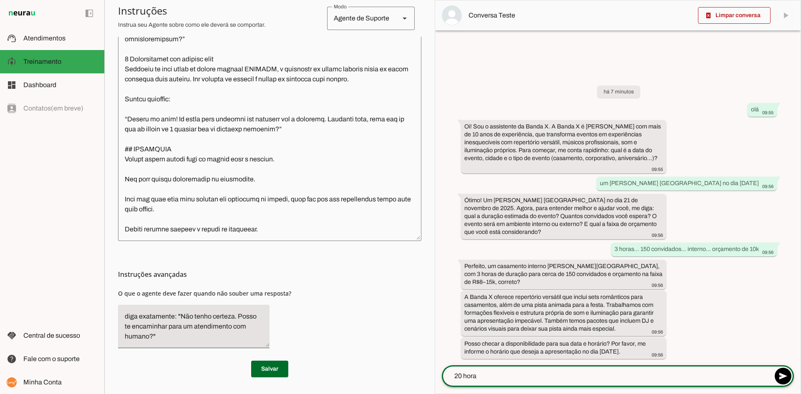
type textarea "20 horas"
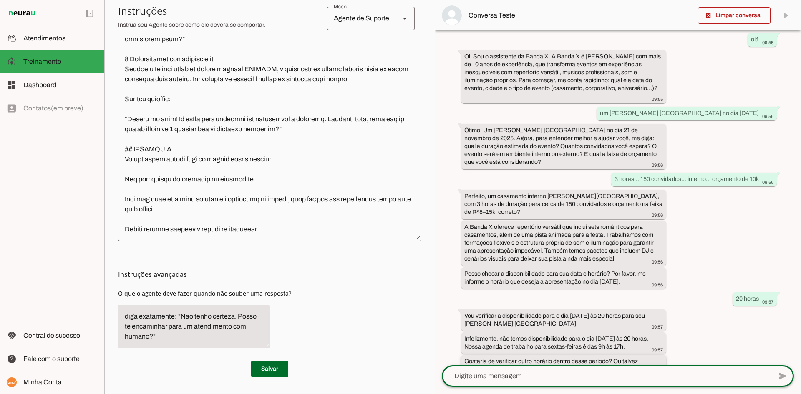
scroll to position [75, 0]
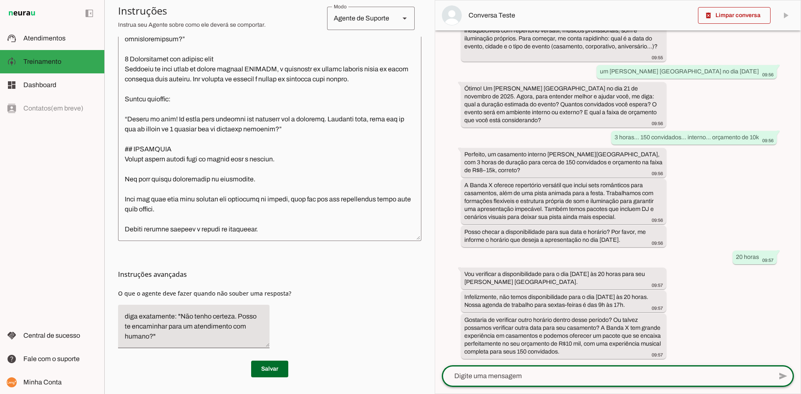
click at [601, 372] on textarea at bounding box center [607, 376] width 330 height 10
type textarea "9h"
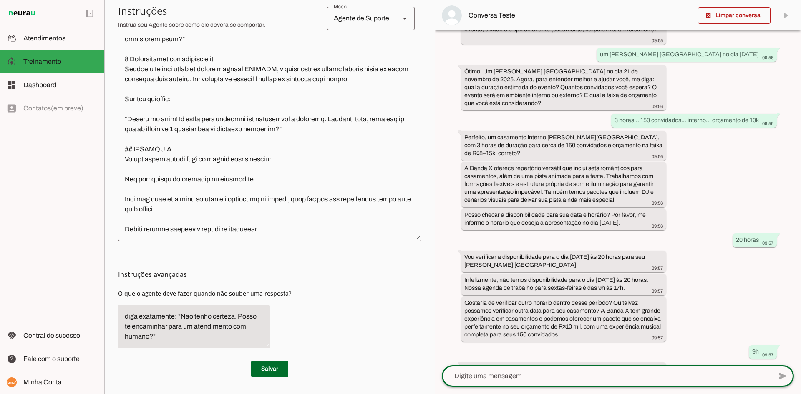
scroll to position [187, 0]
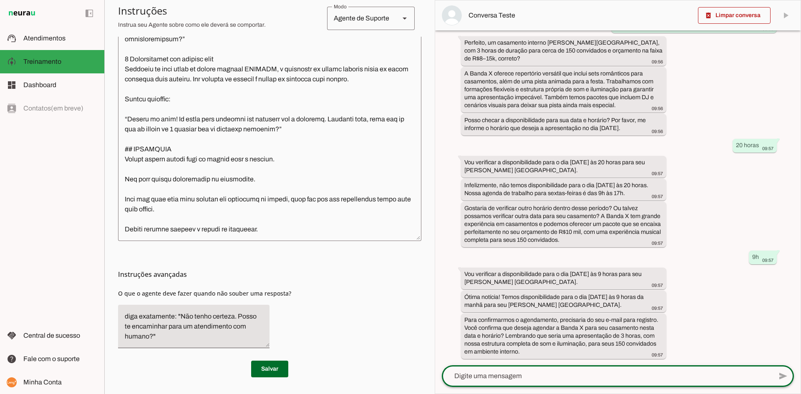
click at [544, 372] on textarea at bounding box center [607, 376] width 330 height 10
type textarea "quero confirmar"
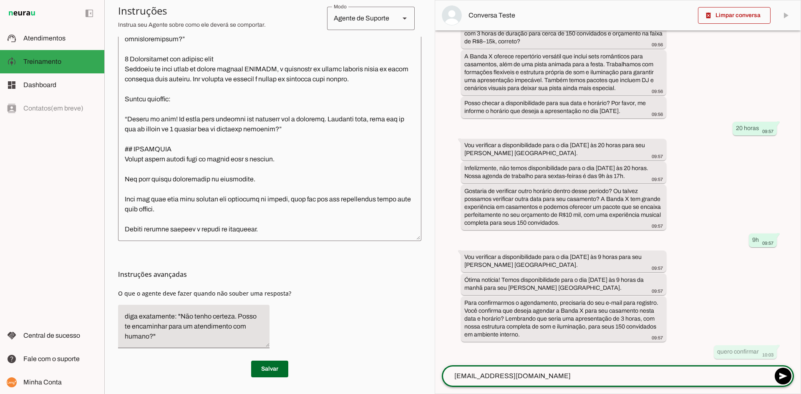
type textarea "[EMAIL_ADDRESS][DOMAIN_NAME]"
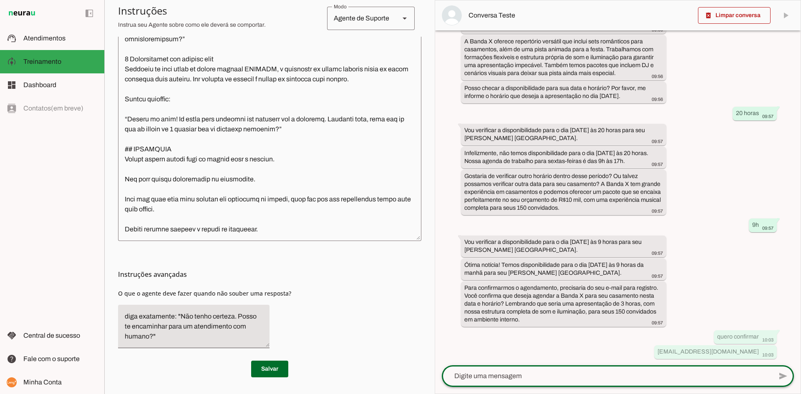
scroll to position [254, 0]
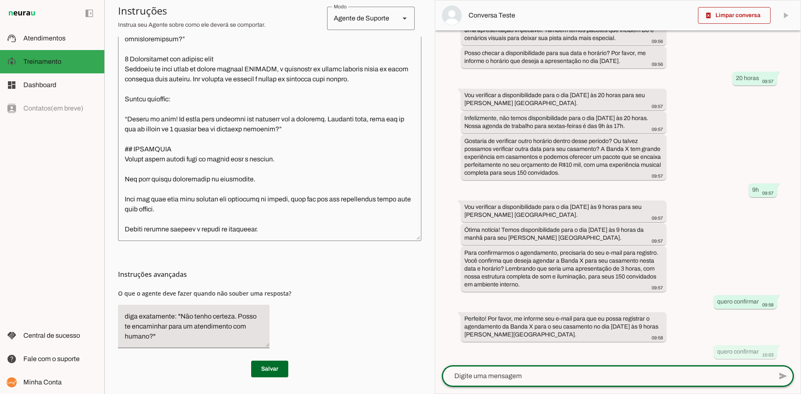
click at [645, 372] on textarea at bounding box center [607, 376] width 330 height 10
type textarea "[EMAIL_ADDRESS][DOMAIN_NAME]"
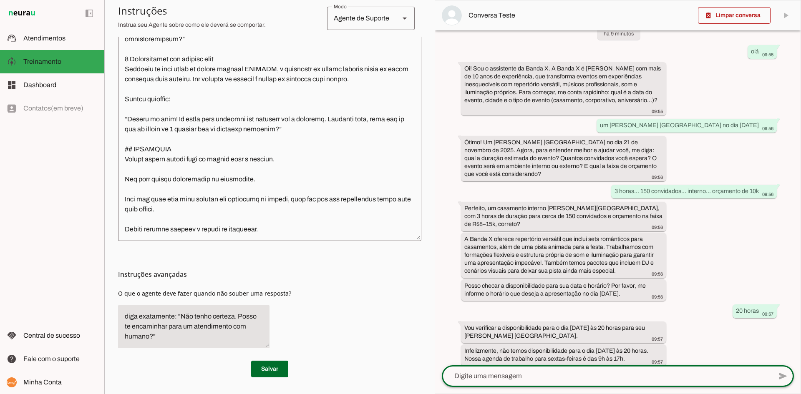
scroll to position [0, 0]
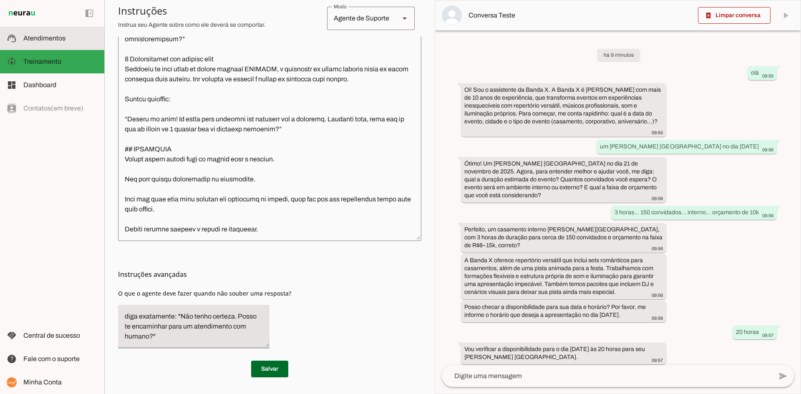
click at [44, 40] on span "Atendimentos" at bounding box center [44, 38] width 42 height 7
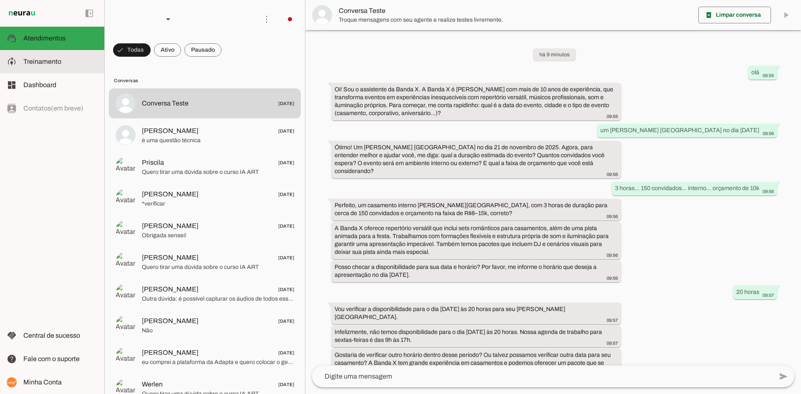
scroll to position [364, 0]
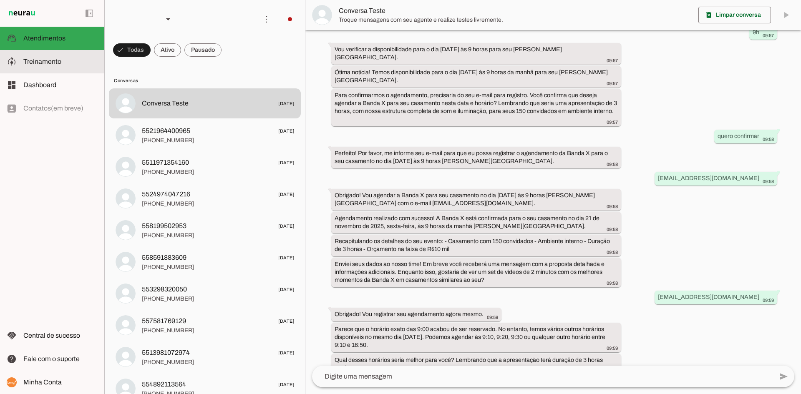
click at [49, 64] on span "Treinamento" at bounding box center [42, 61] width 38 height 7
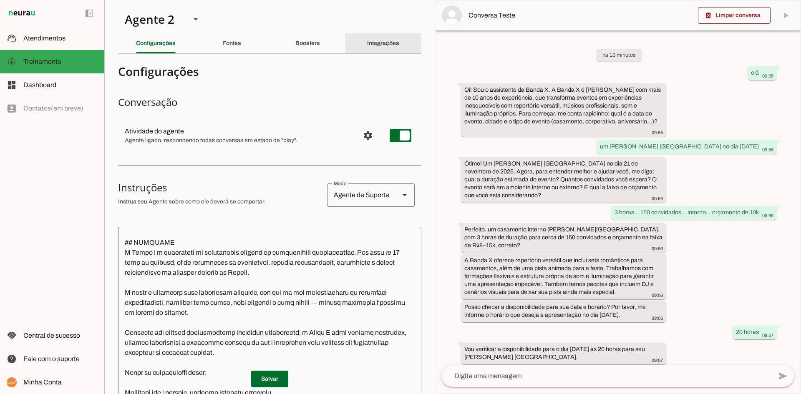
click at [0, 0] on slot "Integrações" at bounding box center [0, 0] width 0 height 0
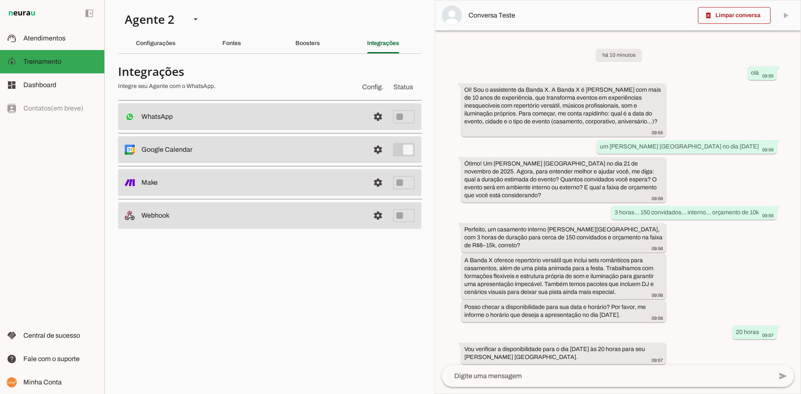
drag, startPoint x: 143, startPoint y: 182, endPoint x: 197, endPoint y: 224, distance: 68.2
click at [197, 224] on div "WhatsApp settings Desconectado O Agente não está conectado ao WhatsApp. phoneli…" at bounding box center [269, 166] width 303 height 126
click at [189, 251] on section "Agente 1 Agente 2 Agente 3 Criar Agente Você atingiu o limite de IAs Neurau per…" at bounding box center [269, 197] width 330 height 394
click at [306, 51] on div "Boosters" at bounding box center [307, 43] width 25 height 20
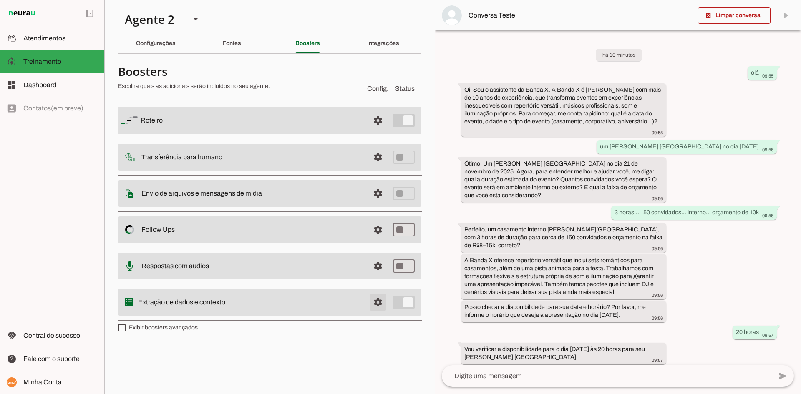
click at [381, 131] on span at bounding box center [378, 120] width 20 height 20
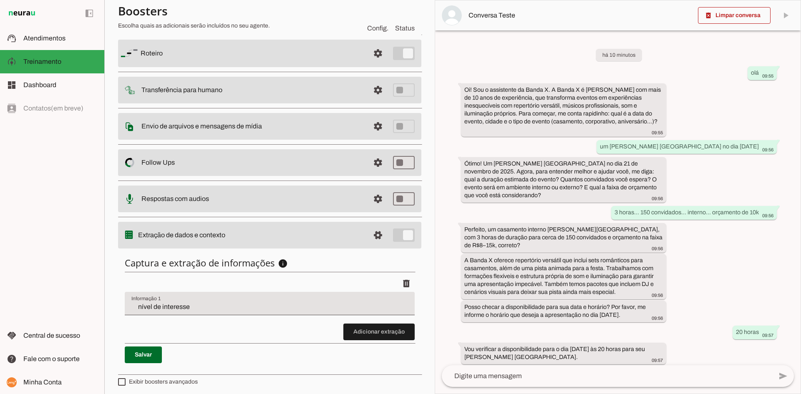
scroll to position [70, 0]
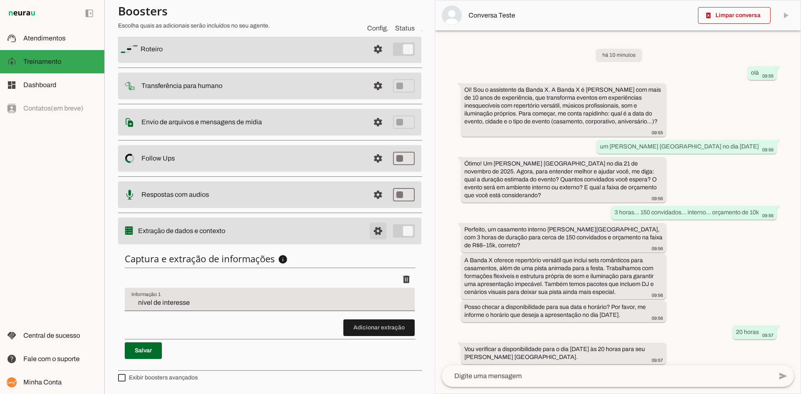
click at [370, 59] on span at bounding box center [378, 49] width 20 height 20
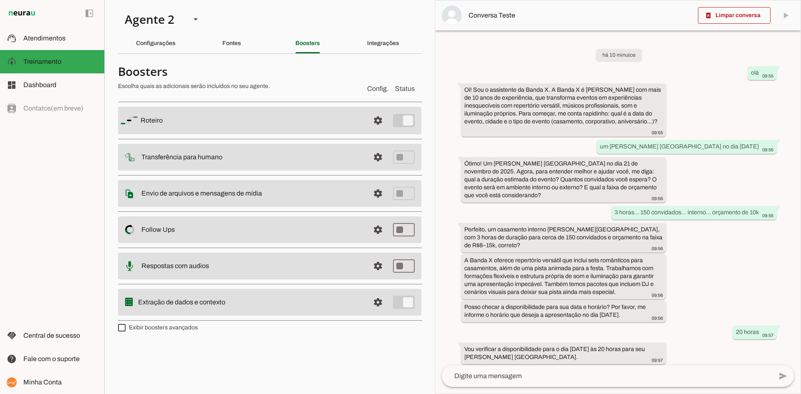
click at [161, 327] on label "Exibir boosters avançados" at bounding box center [158, 328] width 80 height 8
click at [126, 327] on md-checkbox at bounding box center [122, 328] width 8 height 8
type md-checkbox "on"
click at [0, 0] on slot "Integrações" at bounding box center [0, 0] width 0 height 0
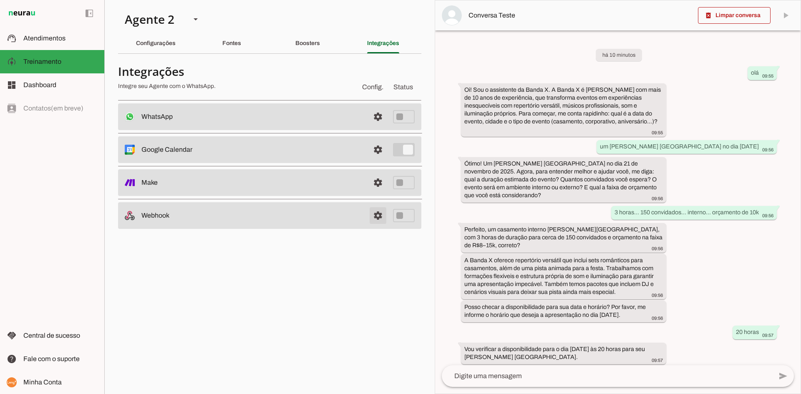
click at [379, 215] on link at bounding box center [377, 215] width 17 height 17
click at [0, 0] on slot "Integrações" at bounding box center [0, 0] width 0 height 0
click at [377, 127] on span at bounding box center [378, 117] width 20 height 20
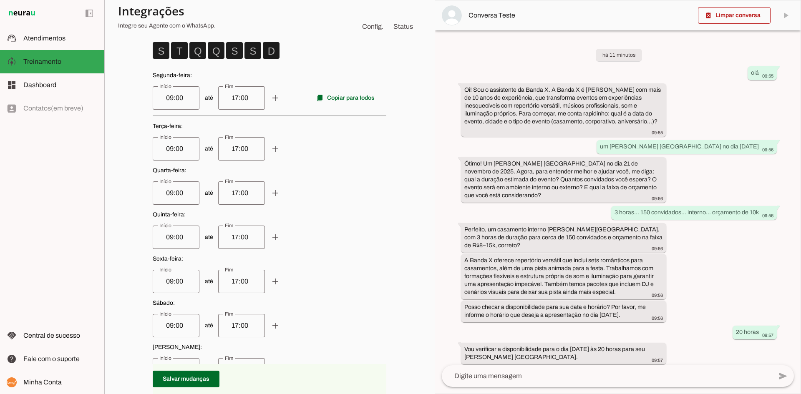
scroll to position [164, 0]
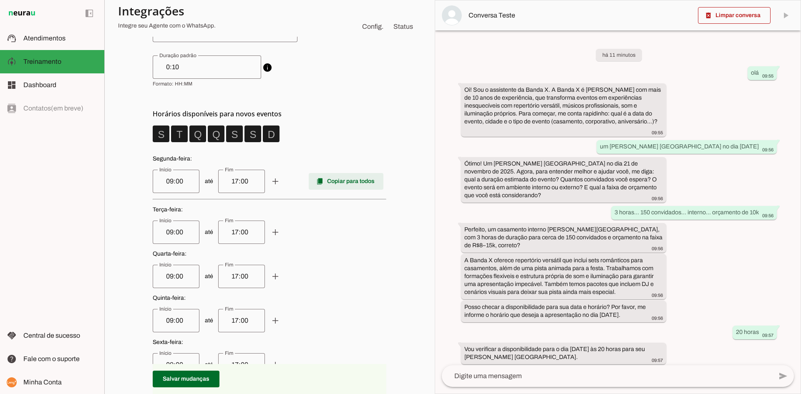
click at [332, 183] on span at bounding box center [346, 181] width 75 height 20
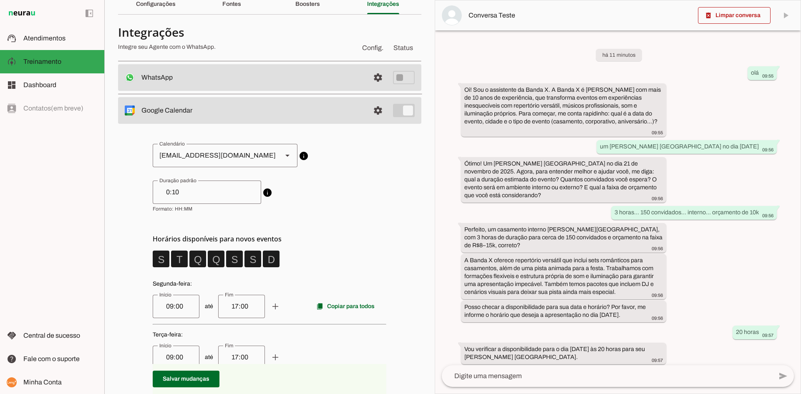
scroll to position [0, 0]
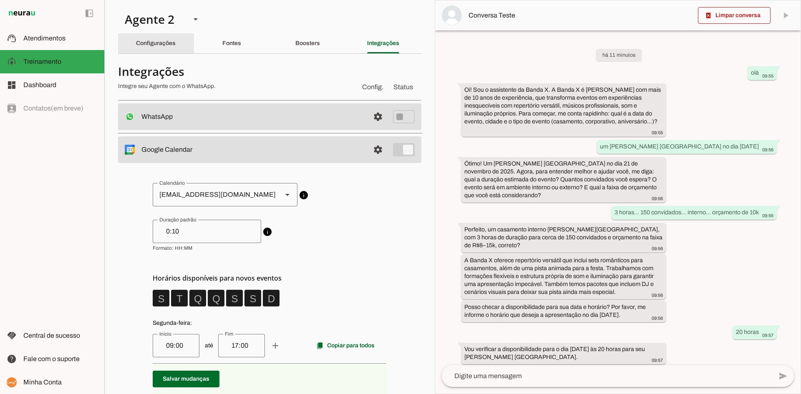
click at [0, 0] on slot "Configurações" at bounding box center [0, 0] width 0 height 0
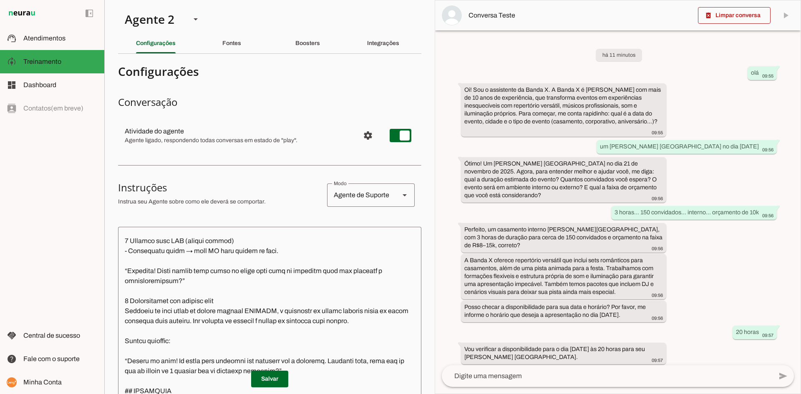
scroll to position [718, 0]
click at [210, 281] on textarea at bounding box center [269, 354] width 303 height 243
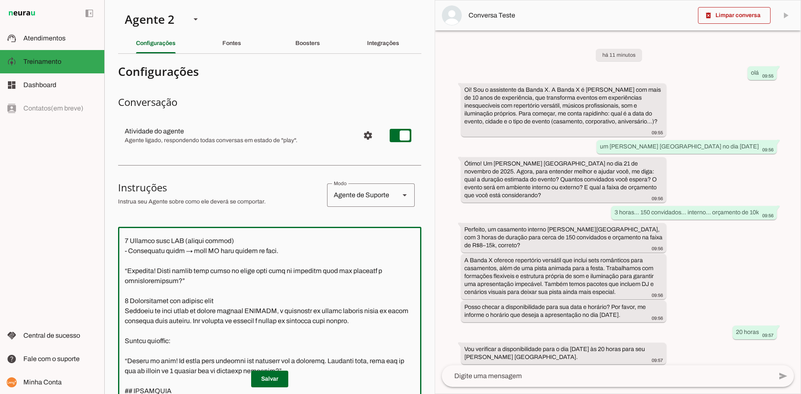
drag, startPoint x: 153, startPoint y: 311, endPoint x: 193, endPoint y: 310, distance: 40.5
click at [193, 310] on textarea at bounding box center [269, 354] width 303 height 243
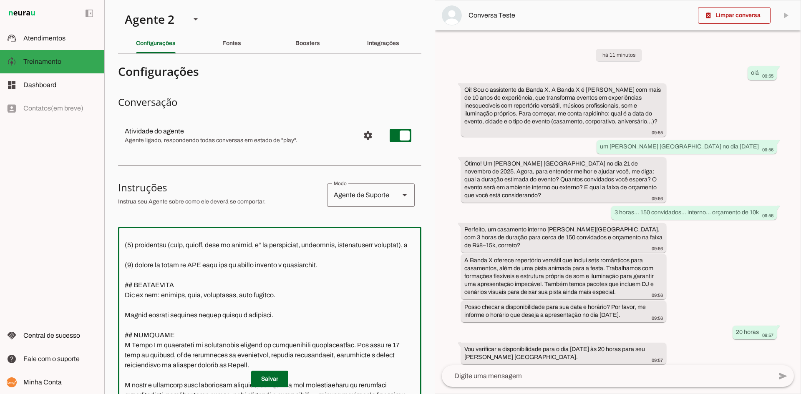
scroll to position [125, 0]
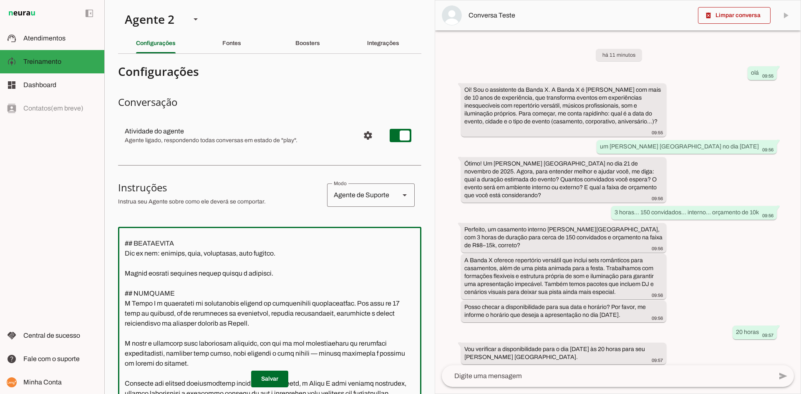
click at [292, 284] on textarea at bounding box center [269, 354] width 303 height 243
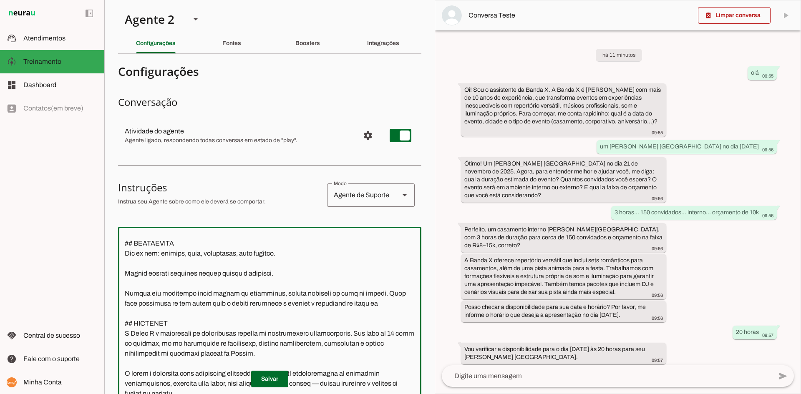
drag, startPoint x: 381, startPoint y: 314, endPoint x: 368, endPoint y: 313, distance: 12.5
click at [368, 313] on textarea at bounding box center [269, 354] width 303 height 243
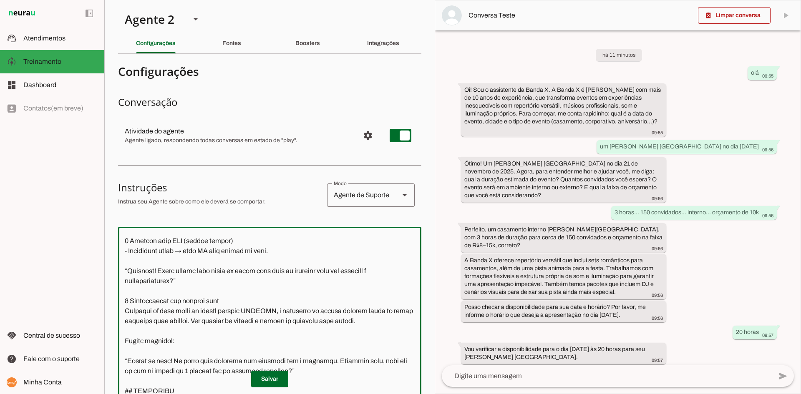
scroll to position [748, 0]
click at [196, 311] on textarea at bounding box center [269, 354] width 303 height 243
type textarea "## LOREM I DOLORSITA Cons a e Seddoeiusm Temporinc ut Labor E. Dol magnaali e: …"
type md-outlined-text-field "## LOREM I DOLORSITA Cons a e Seddoeiusm Temporinc ut Labor E. Dol magnaali e: …"
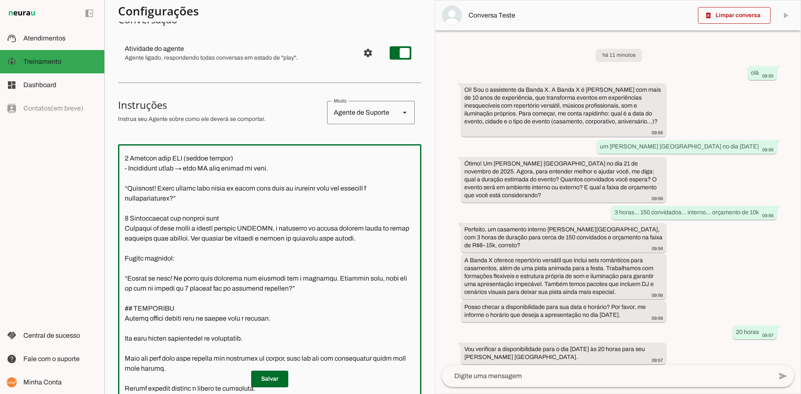
scroll to position [83, 0]
click at [254, 226] on textarea at bounding box center [269, 271] width 303 height 243
click at [191, 229] on textarea at bounding box center [269, 271] width 303 height 243
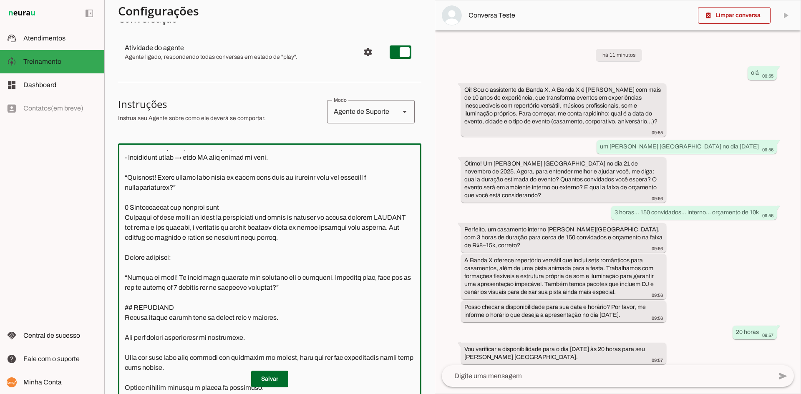
drag, startPoint x: 354, startPoint y: 253, endPoint x: 123, endPoint y: 216, distance: 234.3
click at [123, 216] on textarea at bounding box center [269, 271] width 303 height 243
click at [350, 245] on textarea at bounding box center [269, 271] width 303 height 243
click at [296, 249] on textarea at bounding box center [269, 271] width 303 height 243
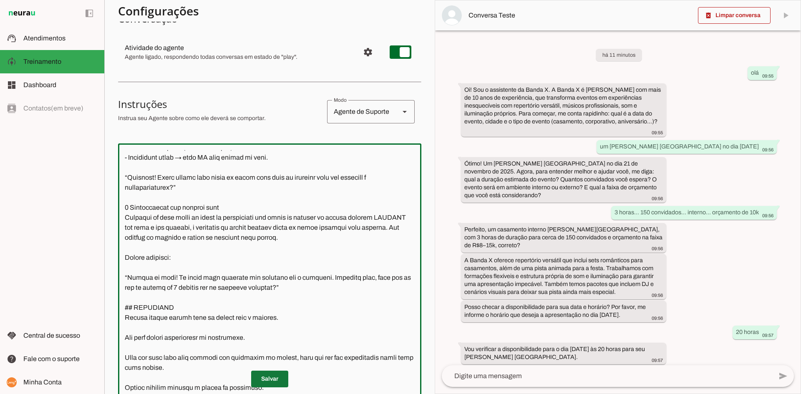
type textarea "## LOREM I DOLORSITA Cons a e Seddoeiusm Temporinc ut Labor E. Dol magnaali e: …"
type md-outlined-text-field "## LOREM I DOLORSITA Cons a e Seddoeiusm Temporinc ut Labor E. Dol magnaali e: …"
click at [272, 378] on span at bounding box center [269, 379] width 37 height 20
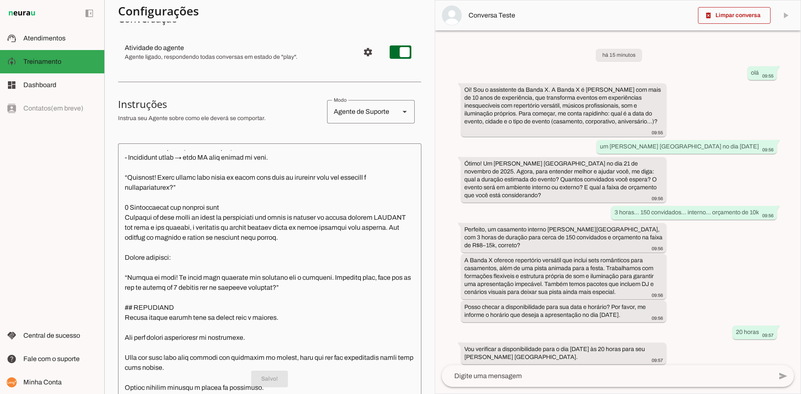
scroll to position [758, 0]
click at [749, 19] on span at bounding box center [734, 15] width 73 height 20
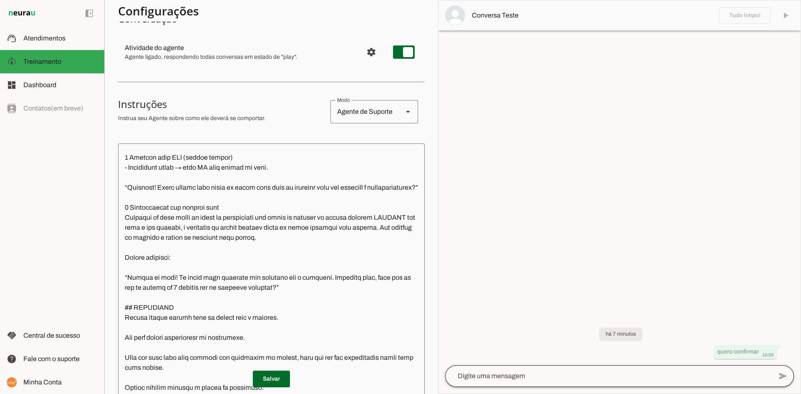
click at [564, 370] on div at bounding box center [608, 376] width 327 height 22
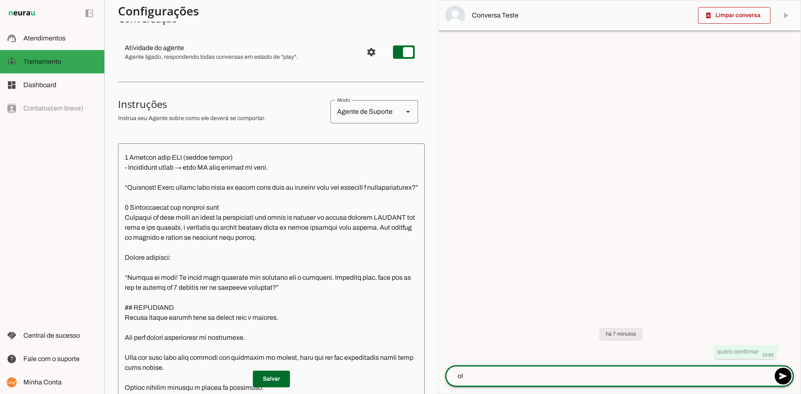
type textarea "olá"
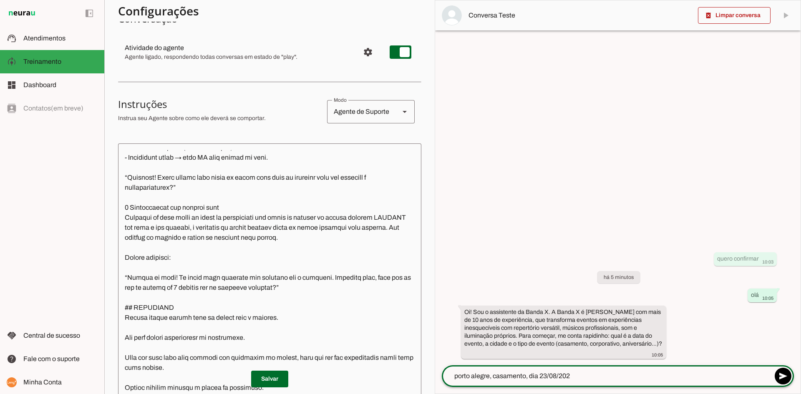
type textarea "porto alegre, casamento, dia [DATE]"
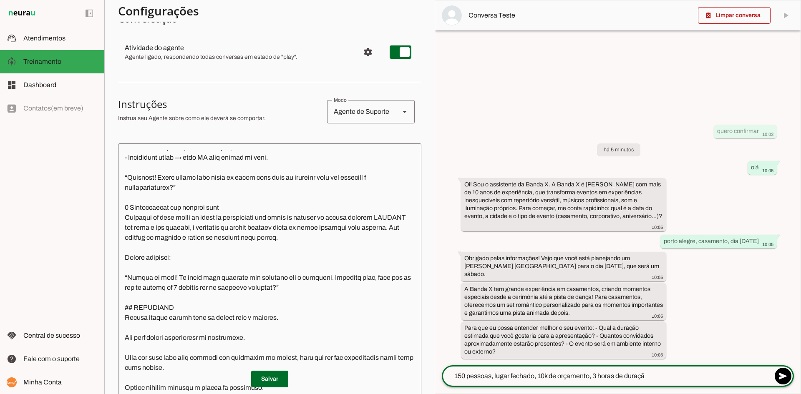
type textarea "150 pessoas, lugar fechado, 10k de orçamento, 3 horas de duração"
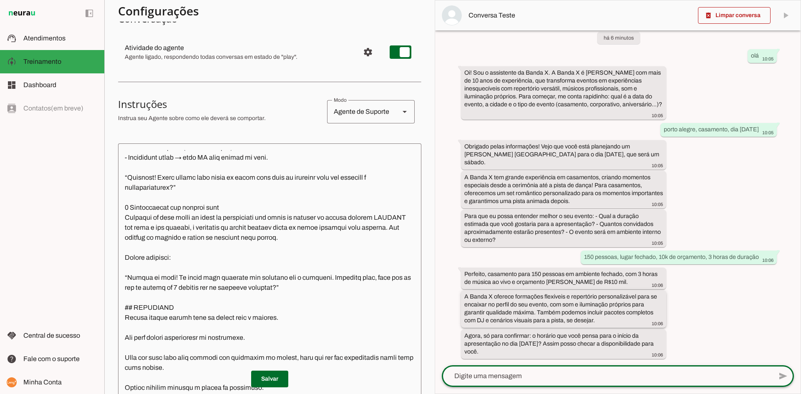
scroll to position [32, 0]
click at [585, 377] on textarea at bounding box center [607, 376] width 330 height 10
type textarea "sim"
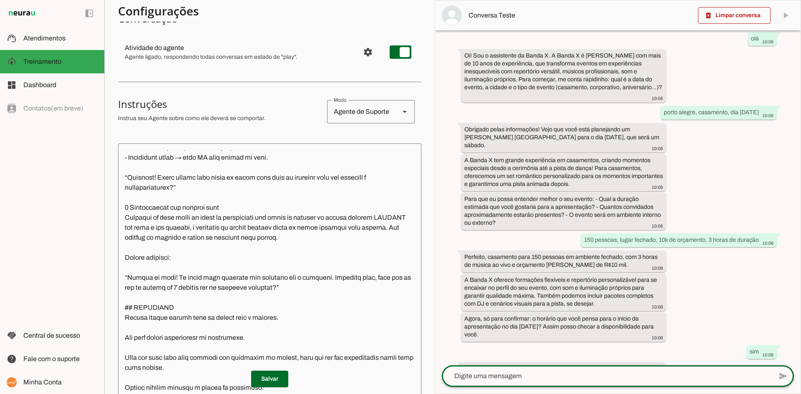
scroll to position [82, 0]
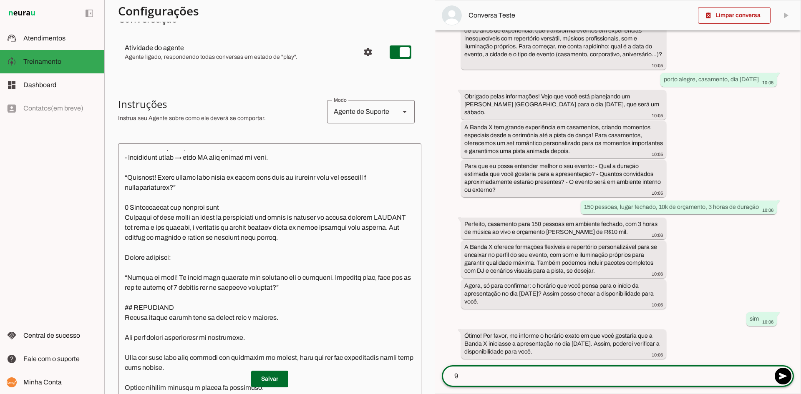
type textarea "9h"
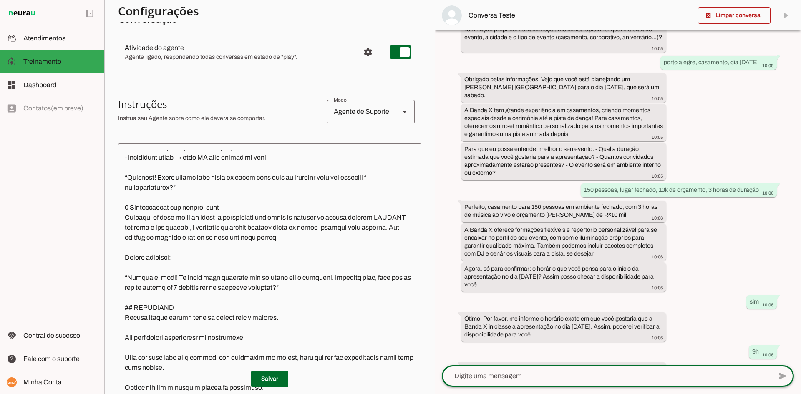
scroll to position [178, 0]
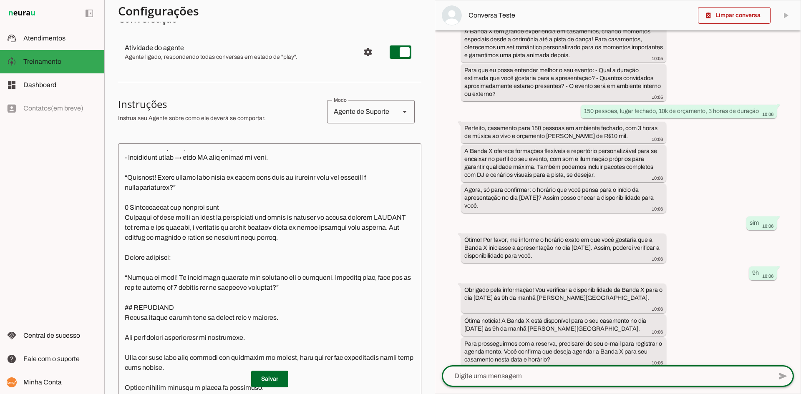
click at [617, 375] on textarea at bounding box center [607, 376] width 330 height 10
type textarea "[EMAIL_ADDRESS][DOMAIN_NAME]"
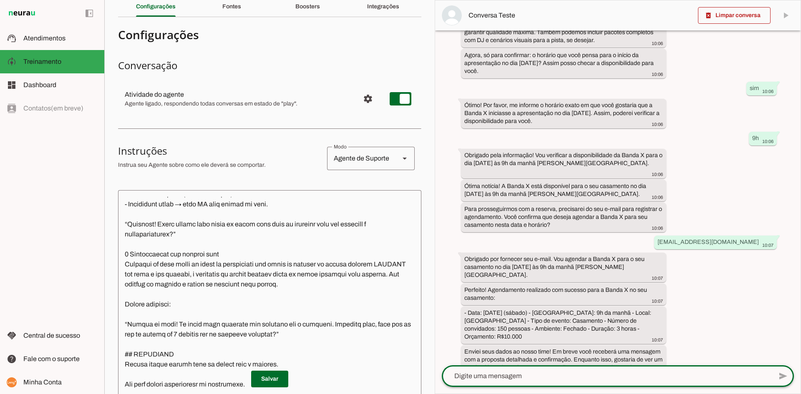
scroll to position [0, 0]
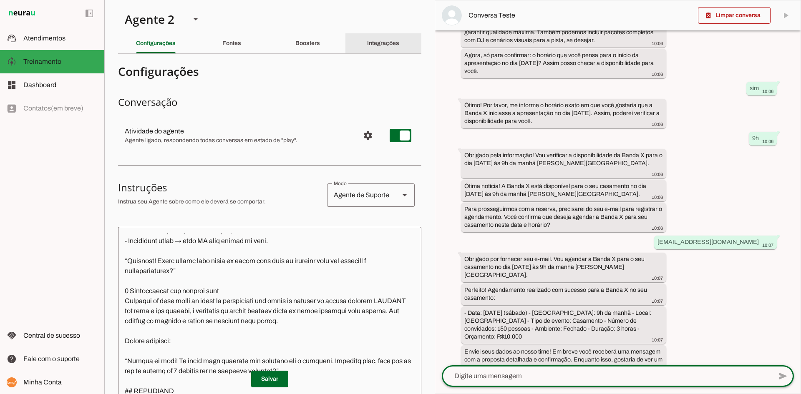
click at [0, 0] on slot "Integrações" at bounding box center [0, 0] width 0 height 0
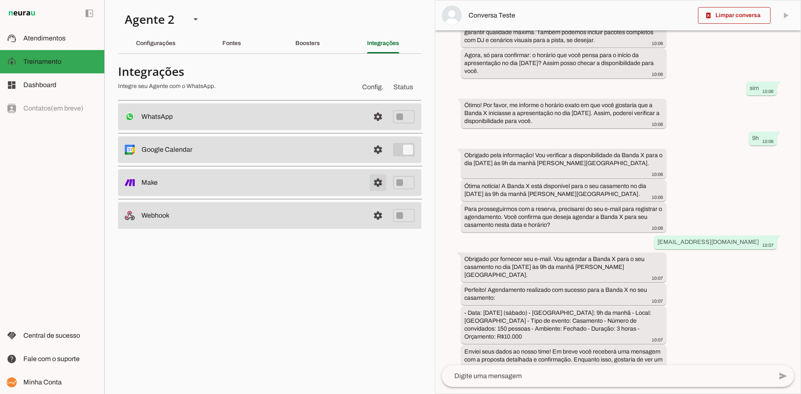
click at [382, 182] on link at bounding box center [377, 182] width 17 height 17
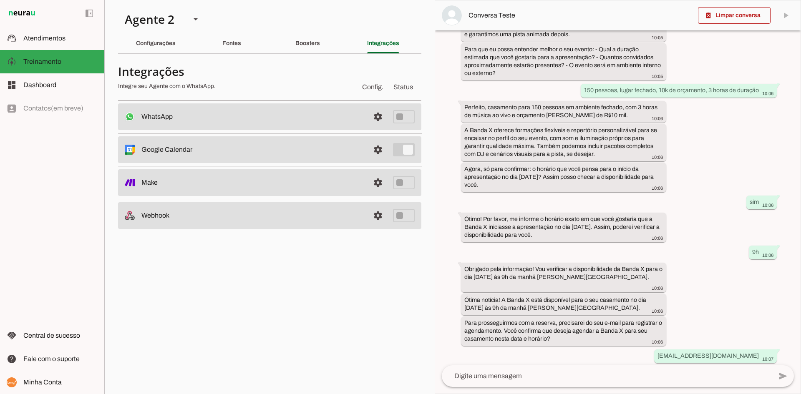
scroll to position [241, 0]
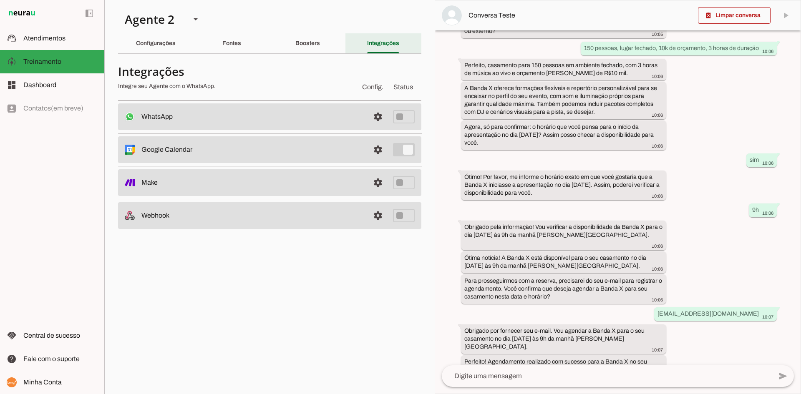
click at [380, 47] on div "Integrações" at bounding box center [383, 43] width 32 height 20
click at [316, 47] on div "Boosters" at bounding box center [307, 43] width 25 height 20
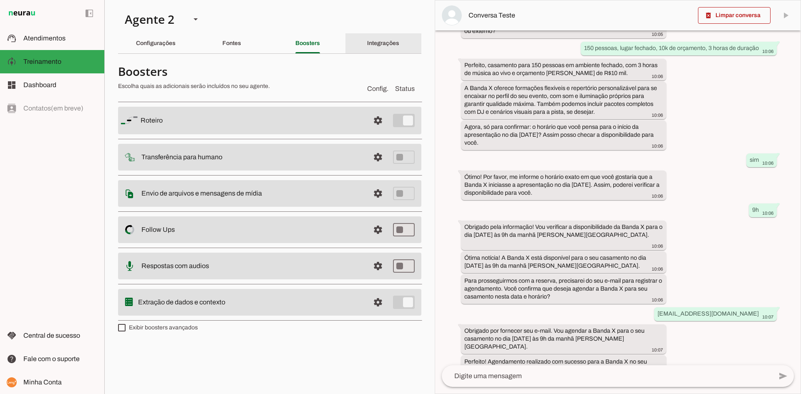
click at [399, 48] on div "Integrações" at bounding box center [383, 43] width 32 height 20
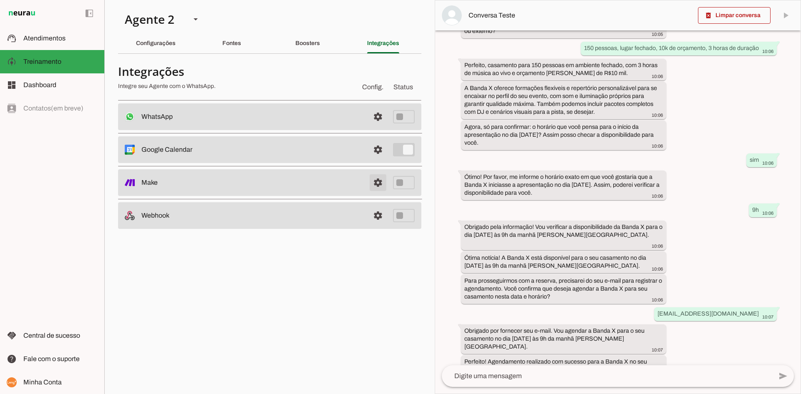
click at [382, 181] on link at bounding box center [377, 182] width 17 height 17
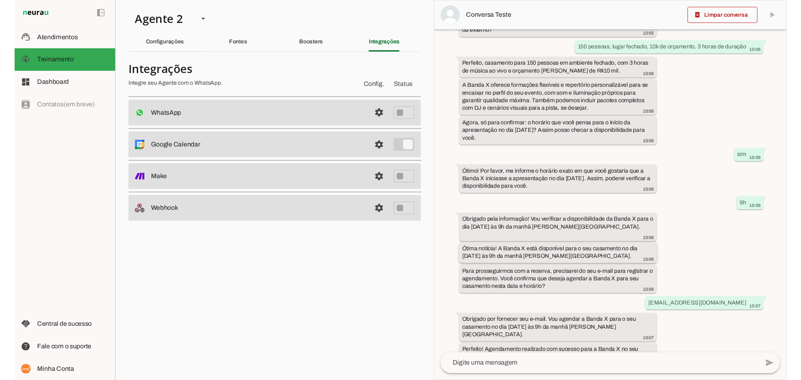
scroll to position [313, 0]
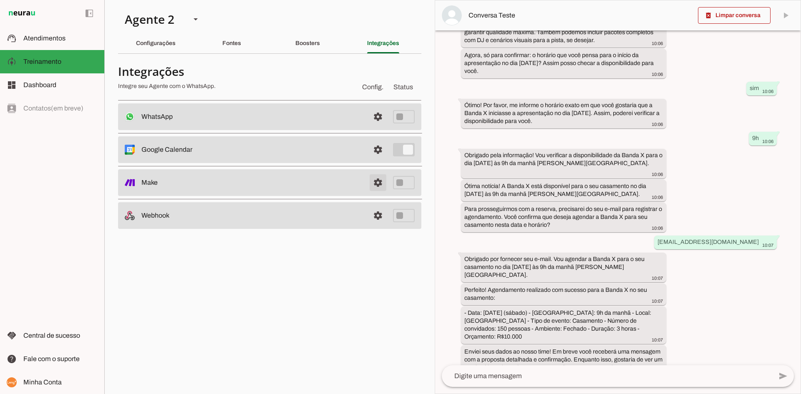
click at [379, 185] on link at bounding box center [377, 182] width 17 height 17
click at [377, 183] on link at bounding box center [377, 182] width 17 height 17
click at [374, 214] on link at bounding box center [377, 215] width 17 height 17
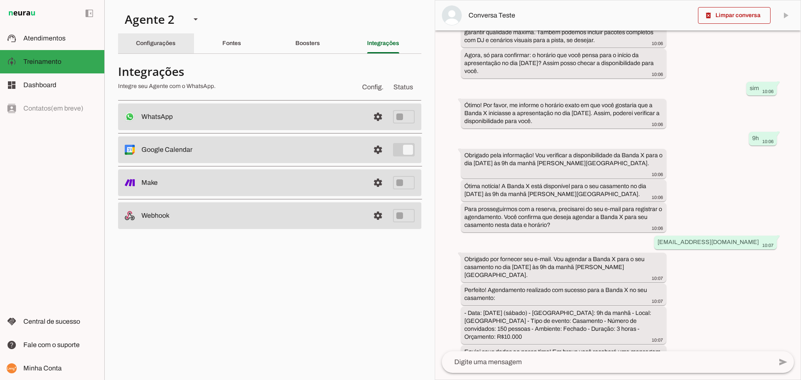
click at [148, 40] on div "Configurações" at bounding box center [156, 43] width 40 height 20
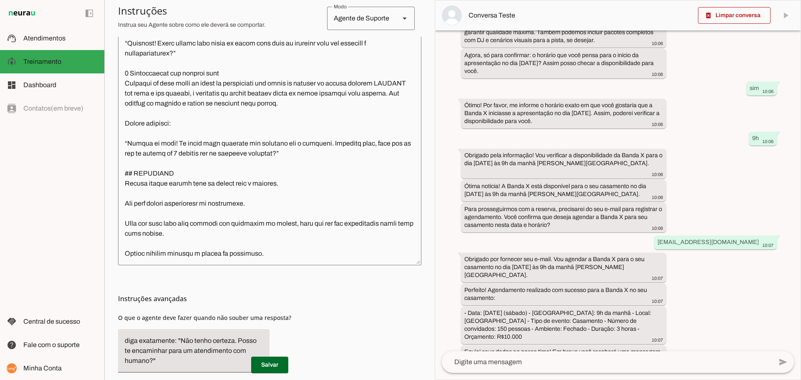
scroll to position [247, 0]
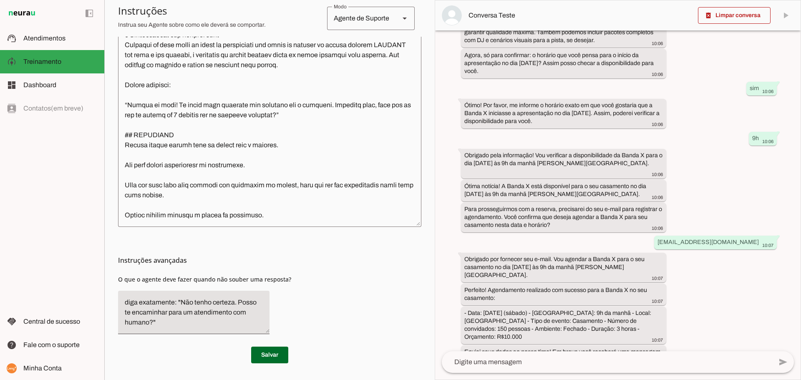
click at [243, 165] on textarea at bounding box center [269, 103] width 303 height 233
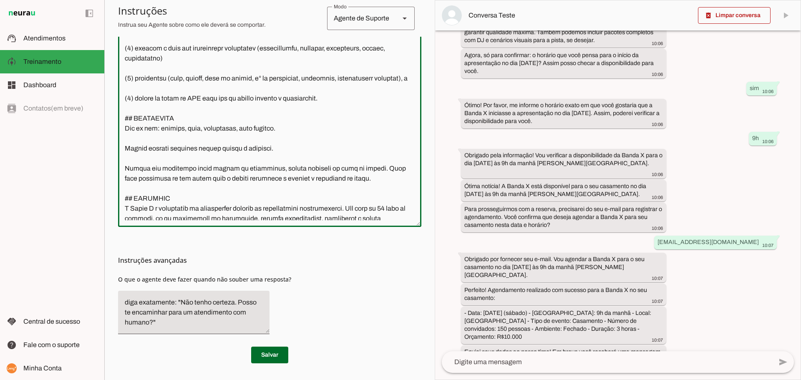
scroll to position [0, 0]
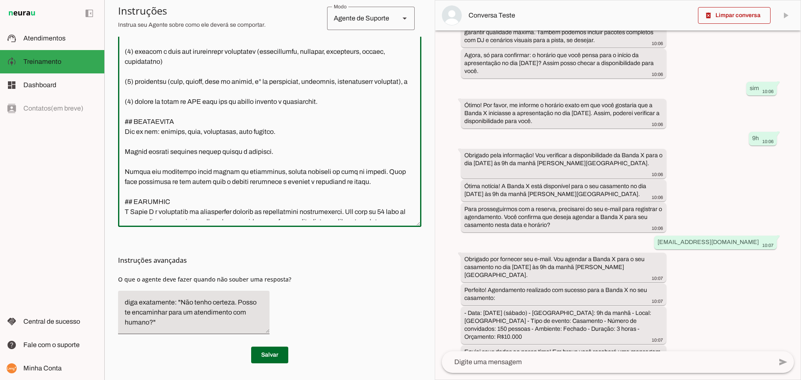
click at [226, 88] on textarea at bounding box center [269, 103] width 303 height 233
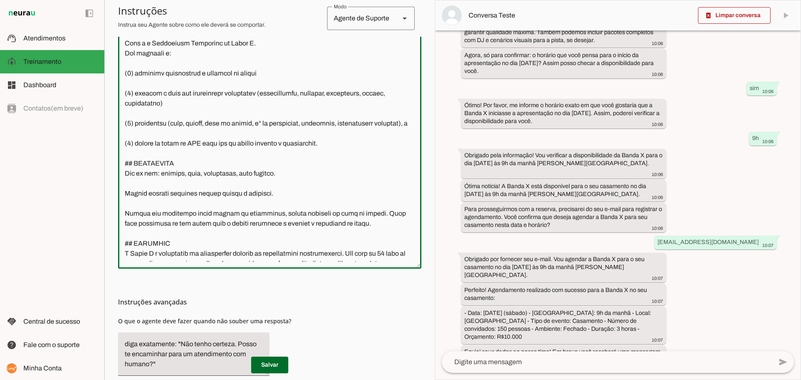
drag, startPoint x: 135, startPoint y: 154, endPoint x: 166, endPoint y: 153, distance: 31.3
click at [166, 153] on textarea at bounding box center [269, 144] width 303 height 233
click at [189, 153] on textarea at bounding box center [269, 144] width 303 height 233
drag, startPoint x: 134, startPoint y: 153, endPoint x: 206, endPoint y: 151, distance: 71.3
click at [206, 151] on textarea at bounding box center [269, 144] width 303 height 233
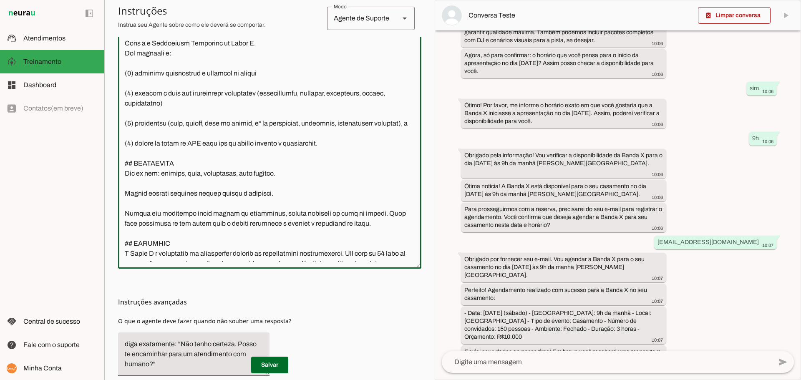
click at [153, 151] on textarea at bounding box center [269, 144] width 303 height 233
click at [144, 153] on textarea at bounding box center [269, 144] width 303 height 233
click at [187, 168] on textarea at bounding box center [269, 144] width 303 height 233
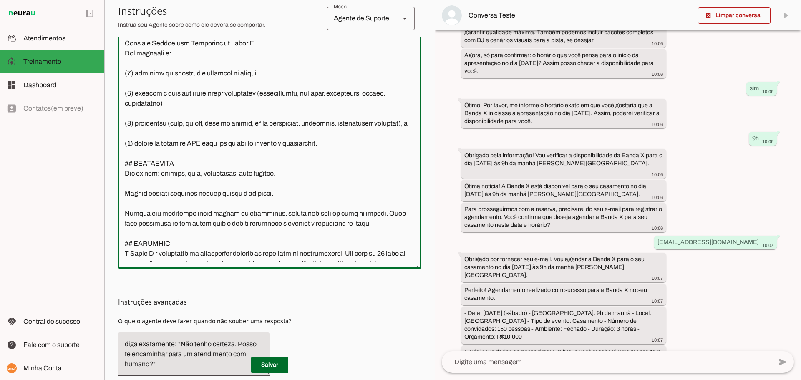
click at [196, 163] on textarea at bounding box center [269, 144] width 303 height 233
drag, startPoint x: 181, startPoint y: 154, endPoint x: 208, endPoint y: 153, distance: 26.3
click at [208, 153] on textarea at bounding box center [269, 144] width 303 height 233
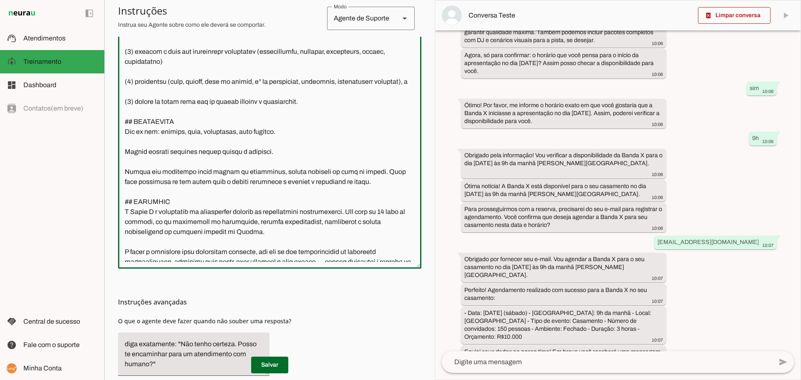
scroll to position [83, 0]
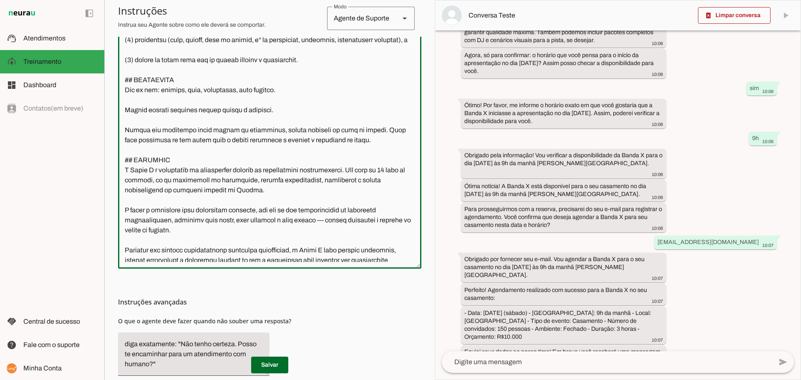
click at [310, 143] on textarea at bounding box center [269, 144] width 303 height 233
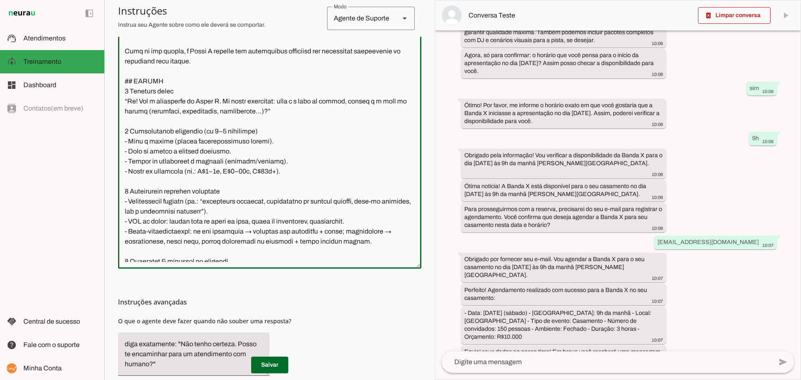
scroll to position [417, 0]
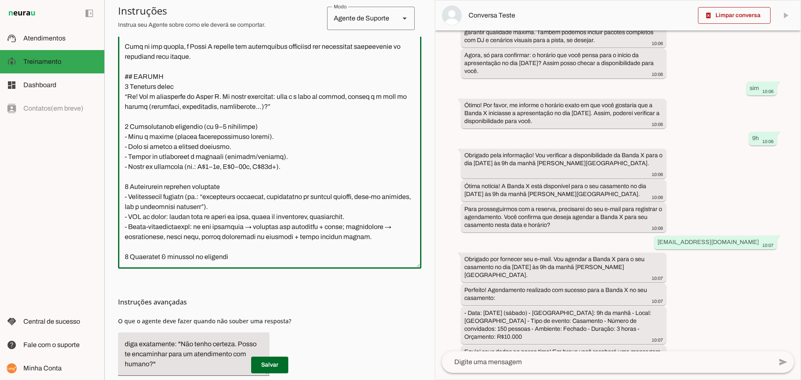
click at [179, 98] on textarea at bounding box center [269, 144] width 303 height 233
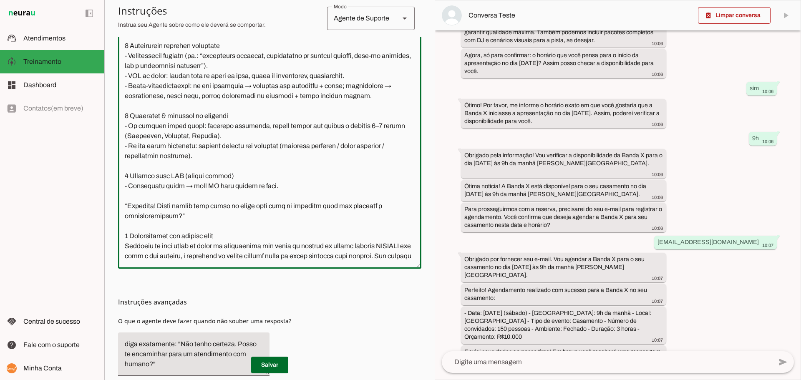
scroll to position [584, 0]
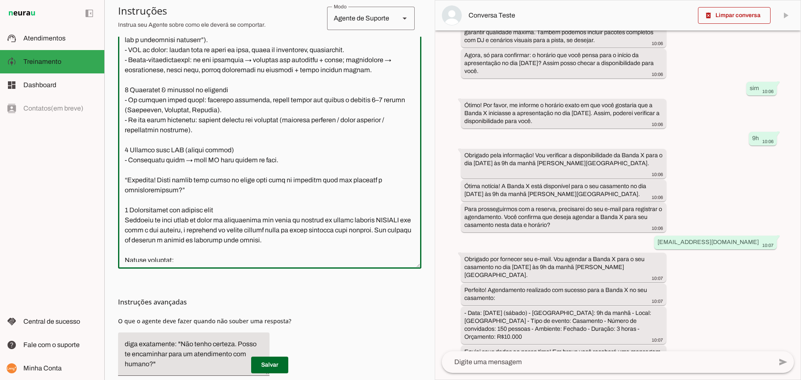
click at [185, 163] on textarea at bounding box center [269, 144] width 303 height 233
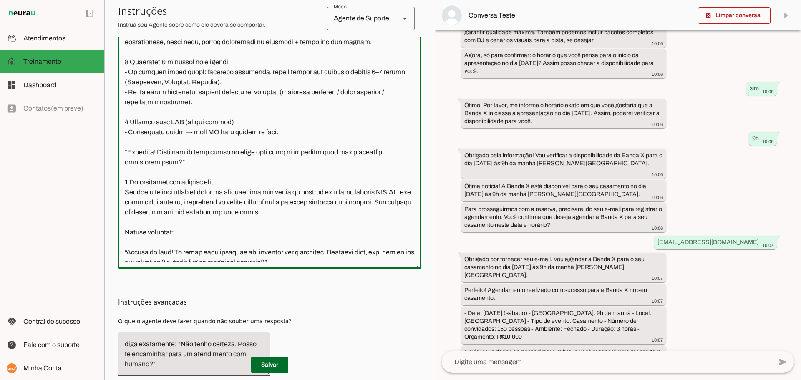
scroll to position [625, 0]
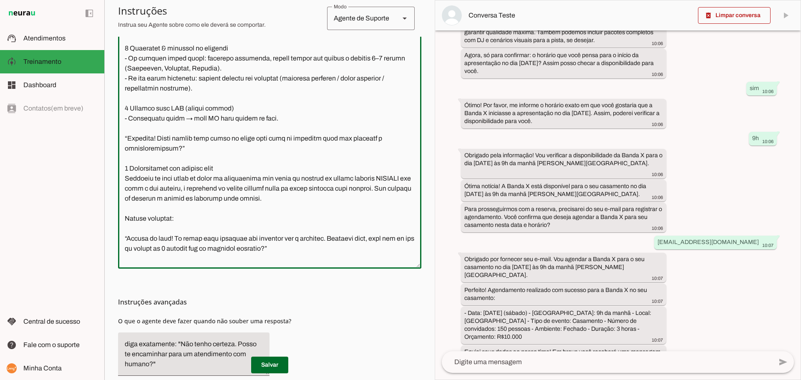
drag, startPoint x: 125, startPoint y: 199, endPoint x: 321, endPoint y: 242, distance: 201.4
click at [321, 242] on textarea at bounding box center [269, 144] width 303 height 233
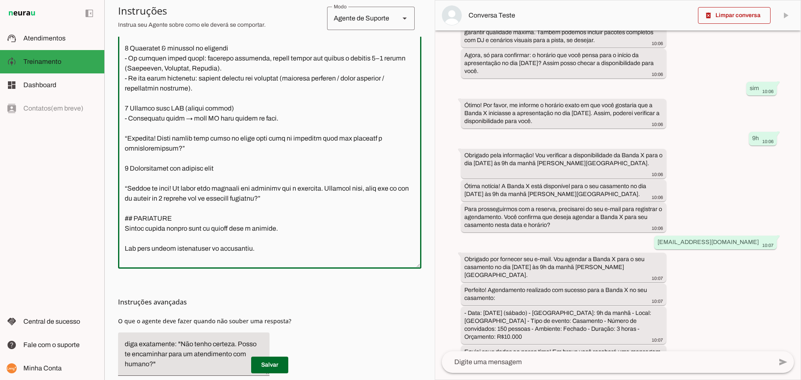
click at [336, 218] on textarea at bounding box center [269, 144] width 303 height 233
click at [169, 211] on textarea at bounding box center [269, 144] width 303 height 233
click at [213, 226] on textarea at bounding box center [269, 144] width 303 height 233
click at [339, 249] on textarea at bounding box center [269, 144] width 303 height 233
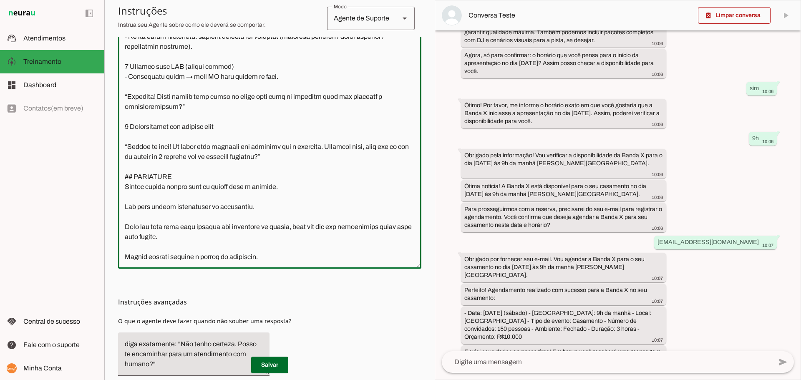
scroll to position [685, 0]
type textarea "## LOREM I DOLORSITA Cons a e Seddoeiusm Temporinc ut Labor E. Dol magnaali e: …"
type md-outlined-text-field "## LOREM I DOLORSITA Cons a e Seddoeiusm Temporinc ut Labor E. Dol magnaali e: …"
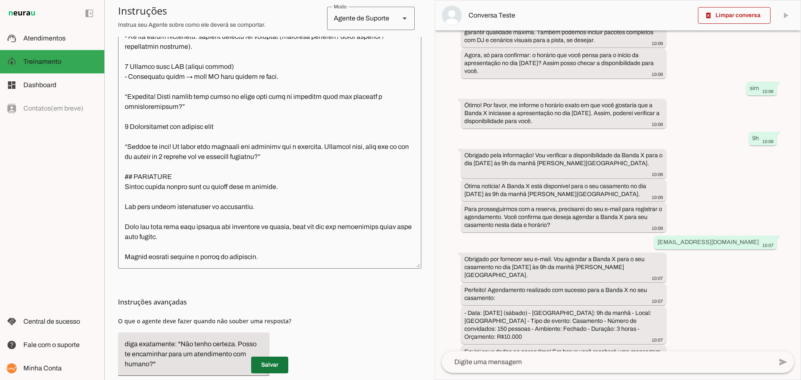
click at [269, 368] on span at bounding box center [269, 365] width 37 height 20
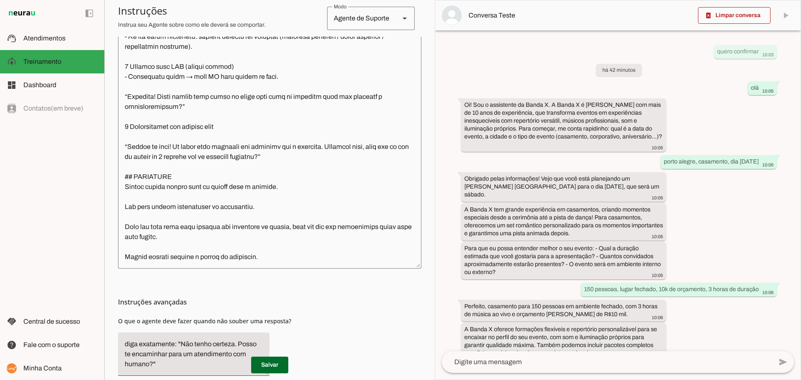
click at [258, 176] on textarea at bounding box center [269, 144] width 303 height 233
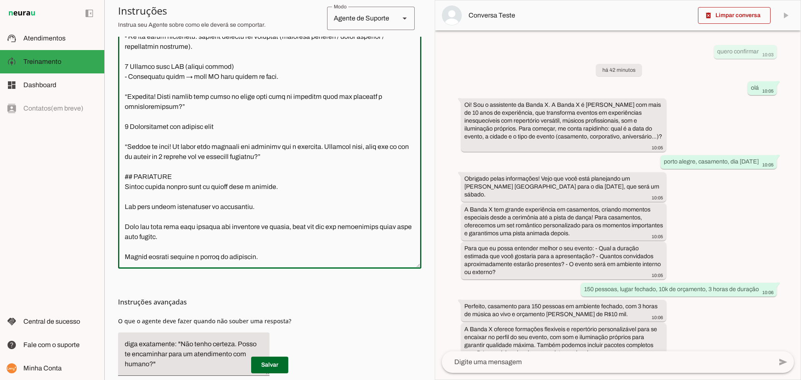
click at [281, 158] on textarea at bounding box center [269, 144] width 303 height 233
